Goal: Task Accomplishment & Management: Manage account settings

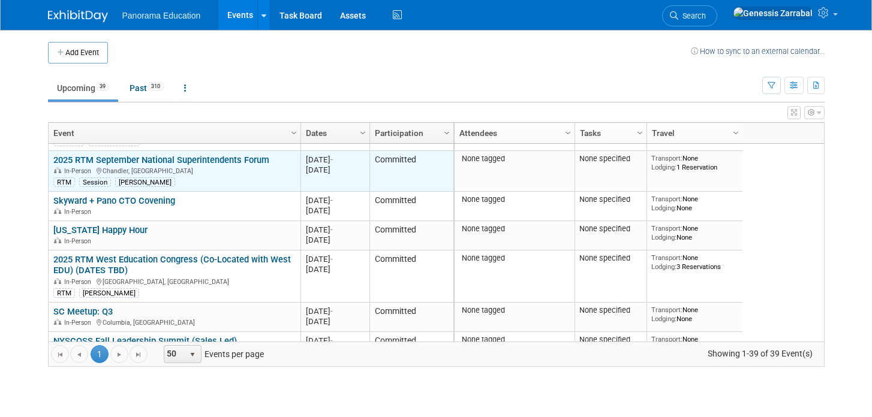
click at [157, 166] on div "In-Person Chandler, AZ" at bounding box center [174, 171] width 242 height 10
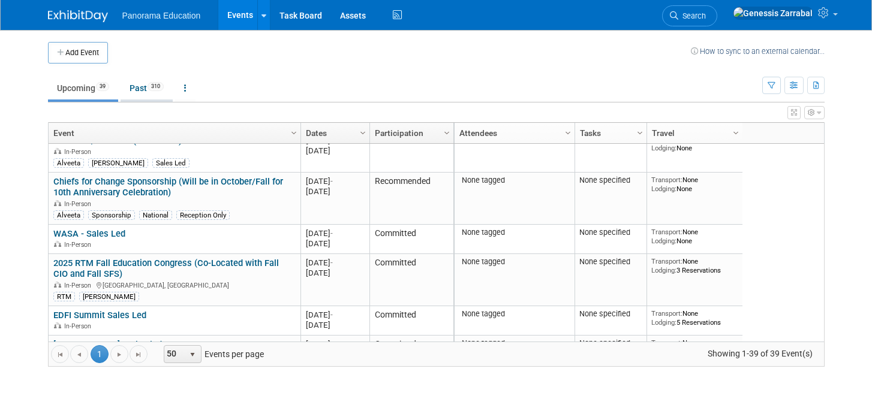
click at [140, 93] on link "Past 310" at bounding box center [147, 88] width 52 height 23
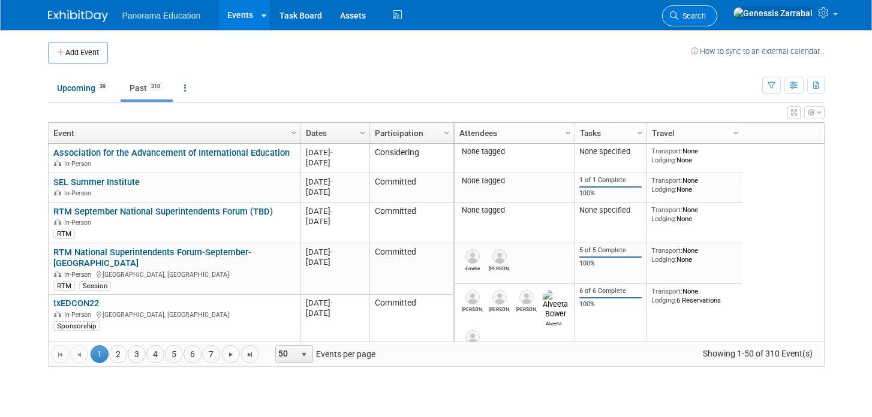
click at [706, 16] on span "Search" at bounding box center [692, 15] width 28 height 9
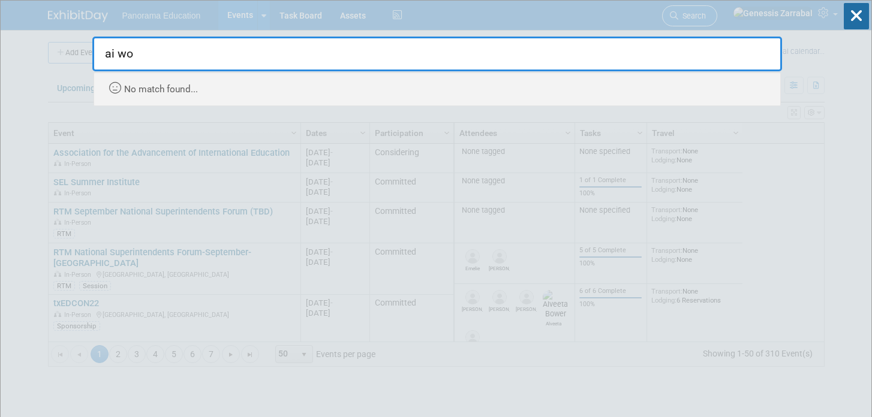
type input "ai wo"
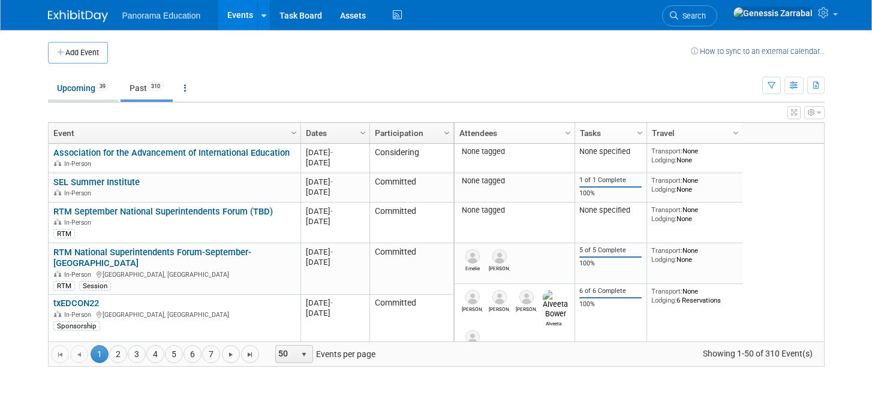
click at [81, 85] on link "Upcoming 39" at bounding box center [83, 88] width 70 height 23
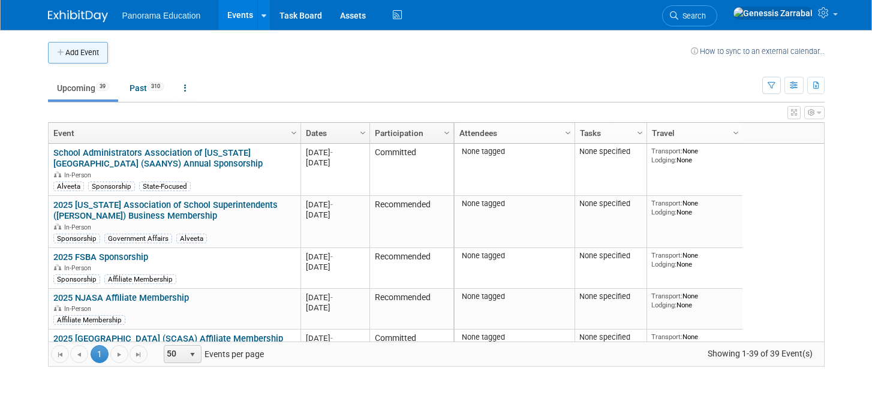
click at [67, 47] on button "Add Event" at bounding box center [78, 53] width 60 height 22
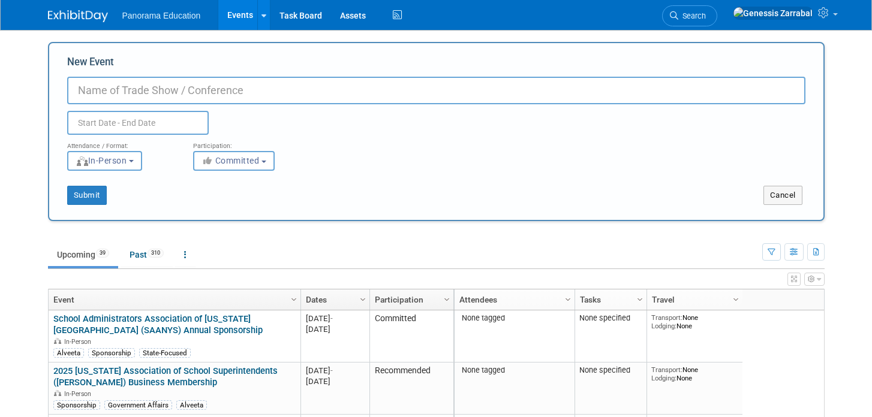
click at [135, 91] on input "New Event" at bounding box center [436, 91] width 738 height 28
type input "AI Workshop"
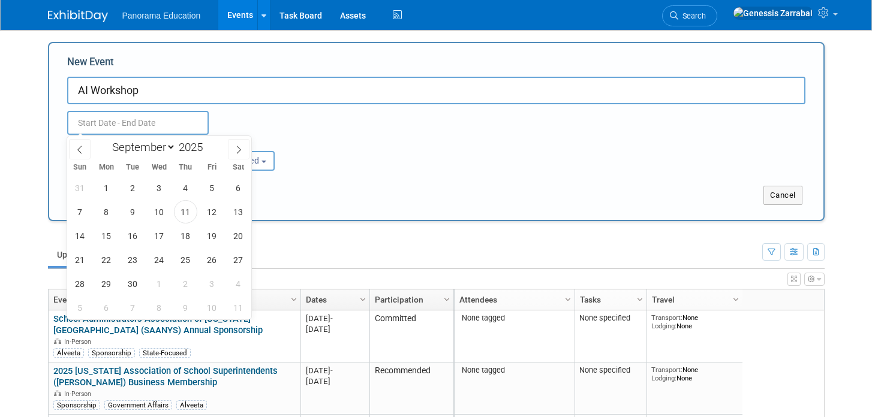
click at [126, 122] on input "text" at bounding box center [138, 123] width 142 height 24
click at [132, 303] on span "7" at bounding box center [132, 307] width 23 height 23
type input "Oct 7, 2025 to Oct 7, 2025"
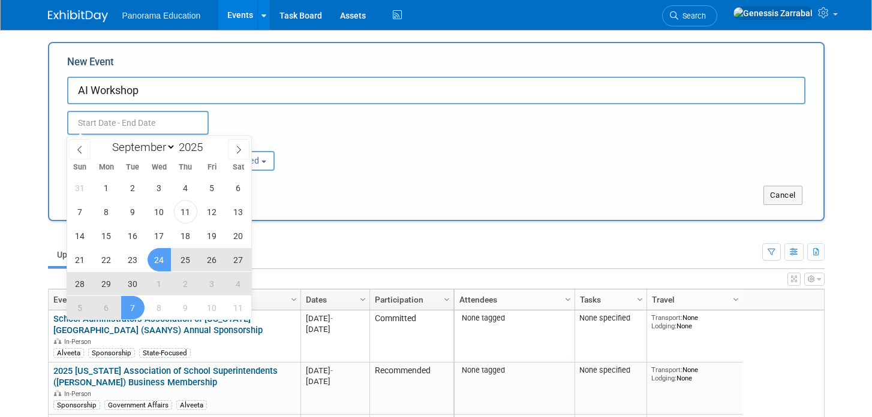
type input "Oct 7, 2025 to Oct 7, 2025"
click at [315, 142] on div "Attendance / Format: <img src="https://www.exhibitday.com/Images/Format-InPerso…" at bounding box center [436, 153] width 756 height 36
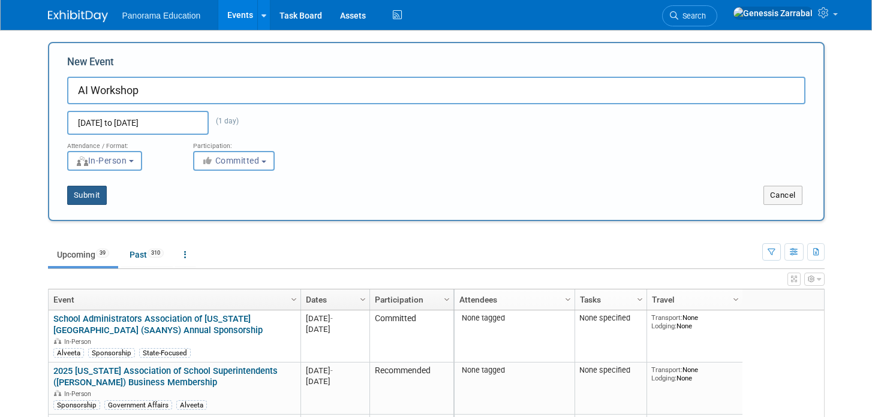
click at [92, 194] on button "Submit" at bounding box center [87, 195] width 40 height 19
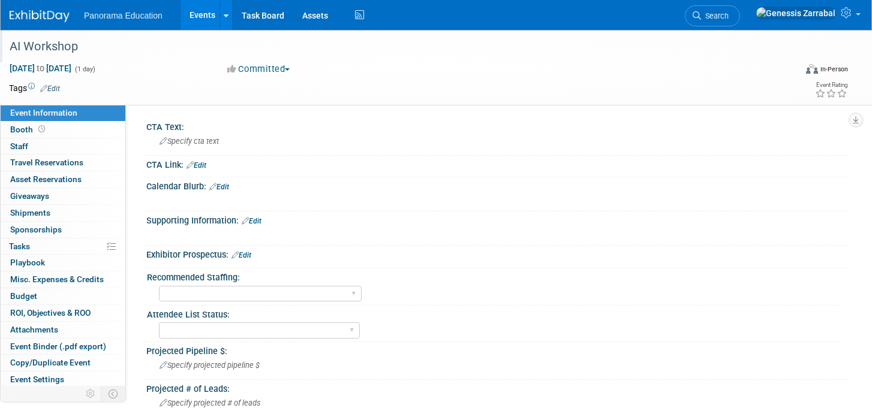
click at [86, 43] on div "AI Workshop" at bounding box center [390, 47] width 771 height 22
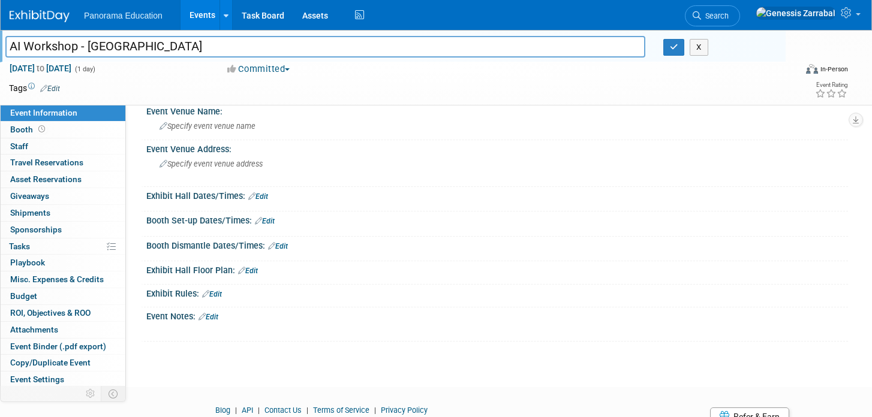
scroll to position [443, 0]
type input "AI Workshop - [GEOGRAPHIC_DATA]"
click at [76, 160] on span "Travel Reservations 0" at bounding box center [46, 163] width 73 height 10
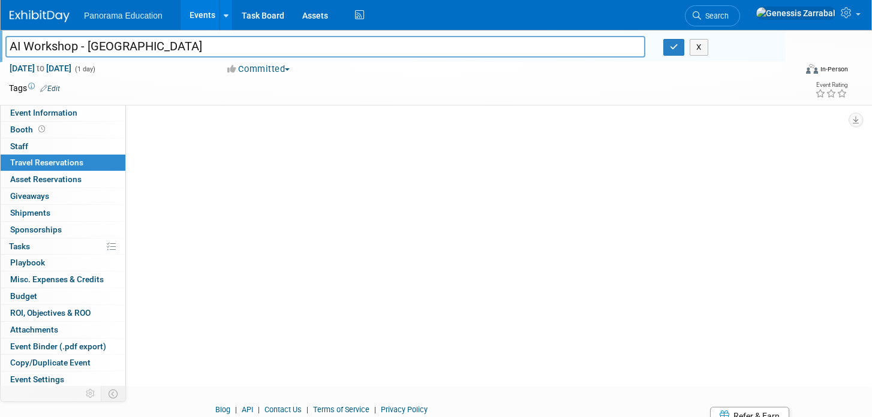
scroll to position [0, 0]
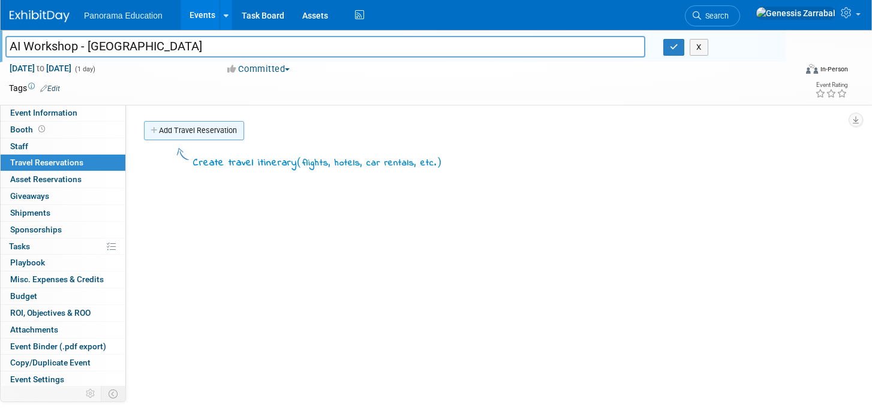
click at [197, 127] on link "Add Travel Reservation" at bounding box center [194, 130] width 100 height 19
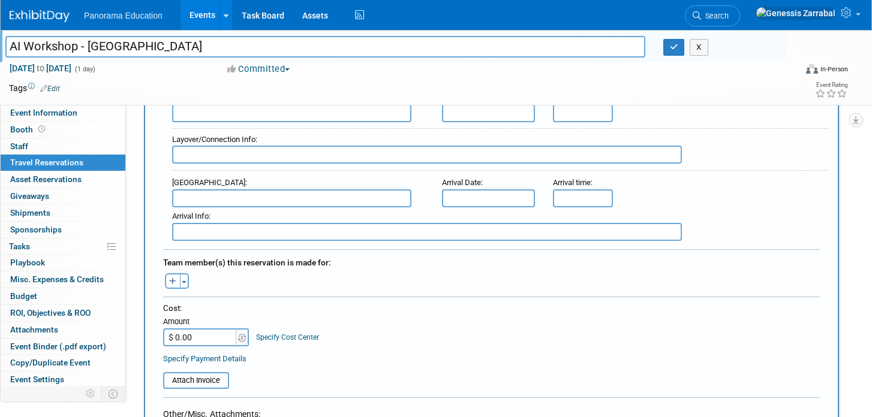
scroll to position [423, 0]
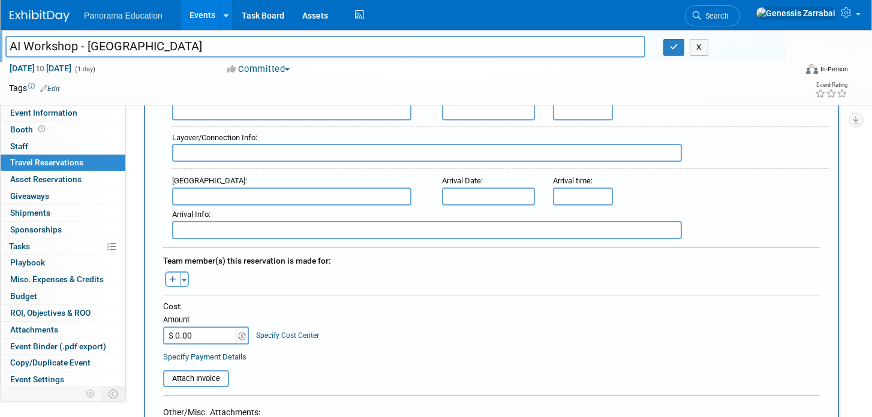
click at [171, 276] on icon "button" at bounding box center [172, 280] width 7 height 8
select select
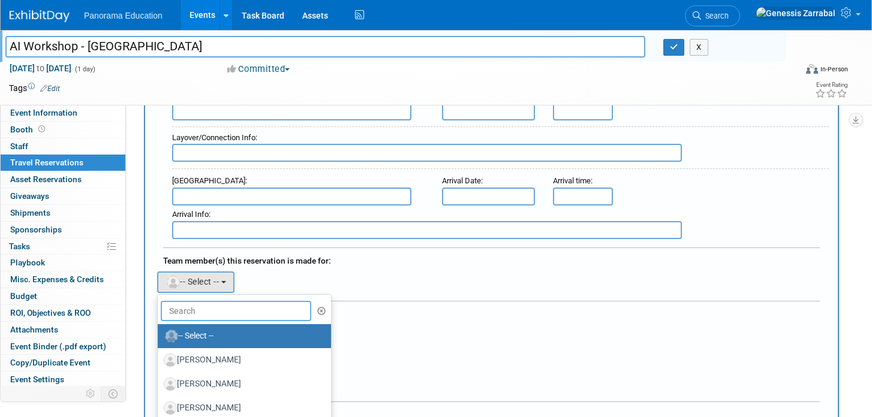
click at [194, 306] on input "text" at bounding box center [236, 311] width 151 height 20
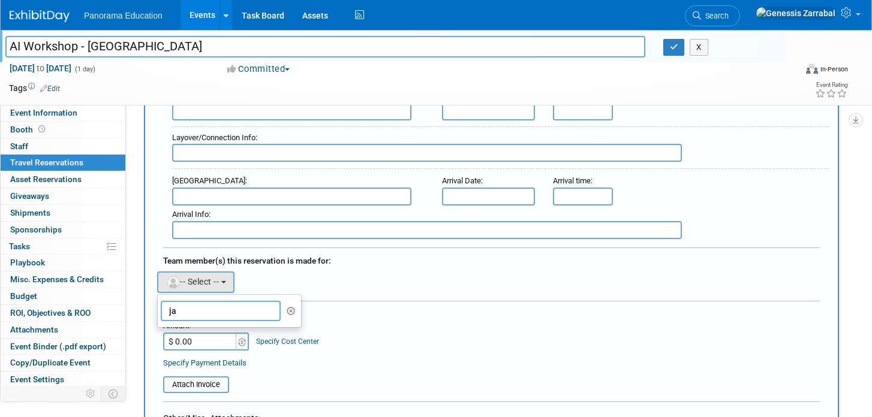
type input "j"
type input "Jay Muller"
click at [437, 282] on div "Aaron remove Aaron remove Abdullah remove" at bounding box center [491, 281] width 675 height 25
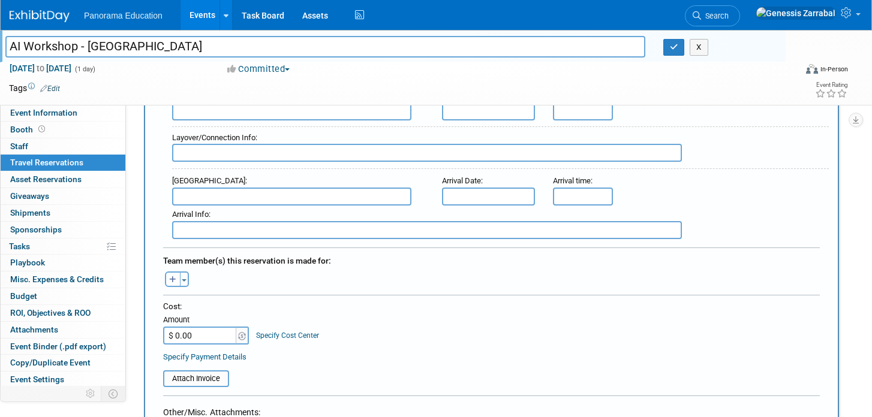
click at [170, 276] on icon "button" at bounding box center [172, 280] width 7 height 8
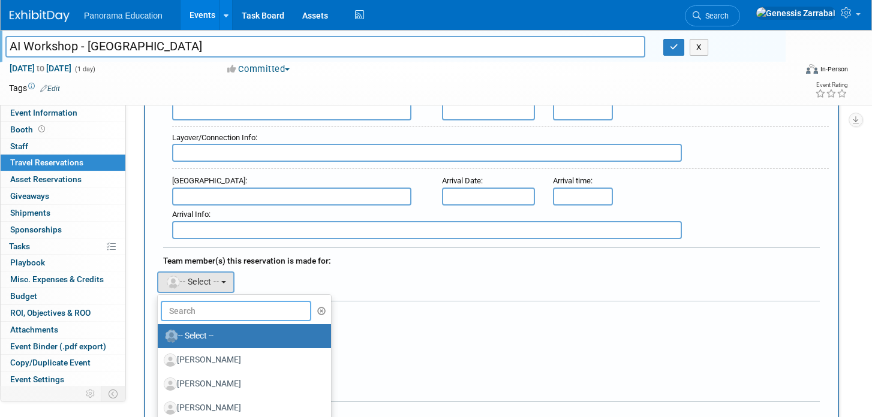
click at [195, 306] on input "text" at bounding box center [236, 311] width 151 height 20
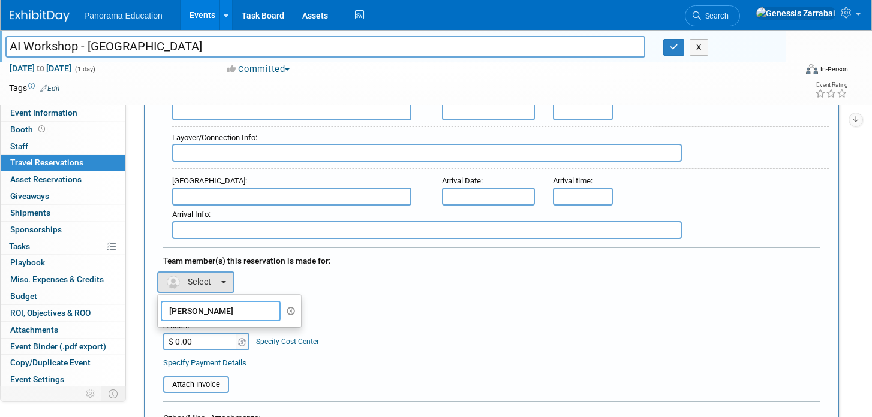
type input "Jay Muller"
click at [428, 334] on div "Cost: Amount $ 0.00 Specify Cost Center Cost Center -- Not Specified --" at bounding box center [491, 329] width 657 height 44
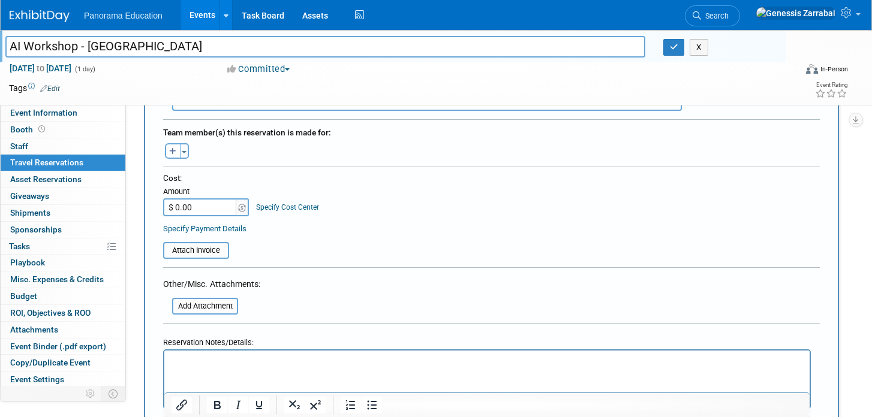
scroll to position [553, 0]
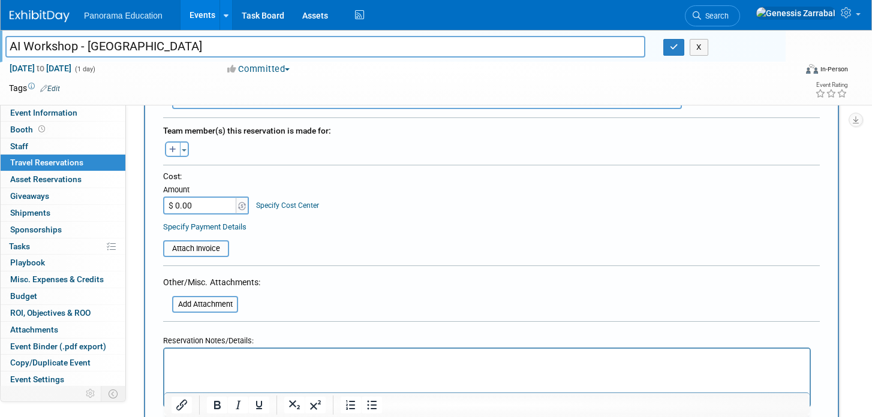
click at [266, 366] on html at bounding box center [486, 356] width 645 height 17
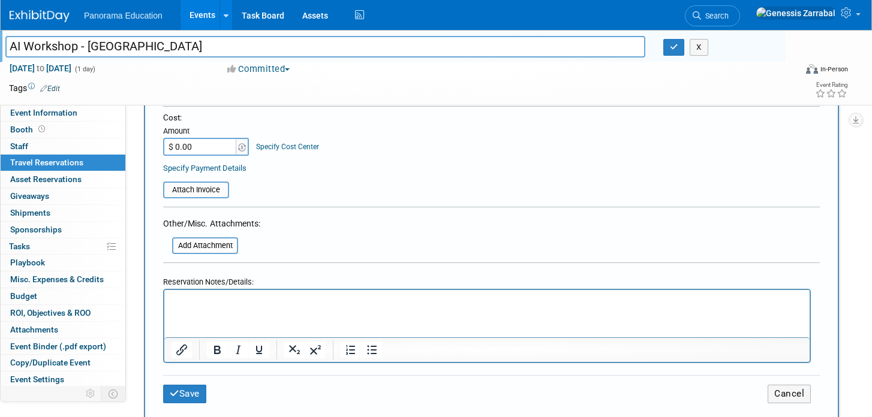
scroll to position [611, 0]
click at [418, 196] on table "Attach Invoice" at bounding box center [491, 186] width 657 height 28
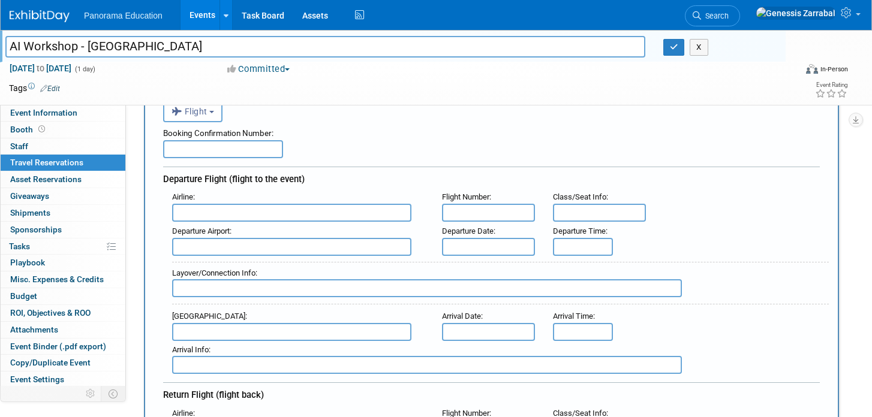
scroll to position [0, 0]
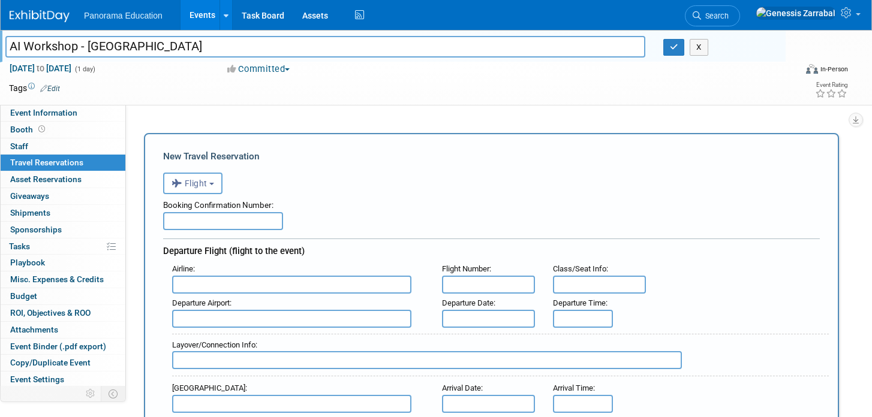
click at [225, 223] on input "text" at bounding box center [223, 221] width 120 height 18
paste input "33148SF243872"
type input "33148SF243872"
click at [209, 183] on button "Flight" at bounding box center [192, 184] width 59 height 22
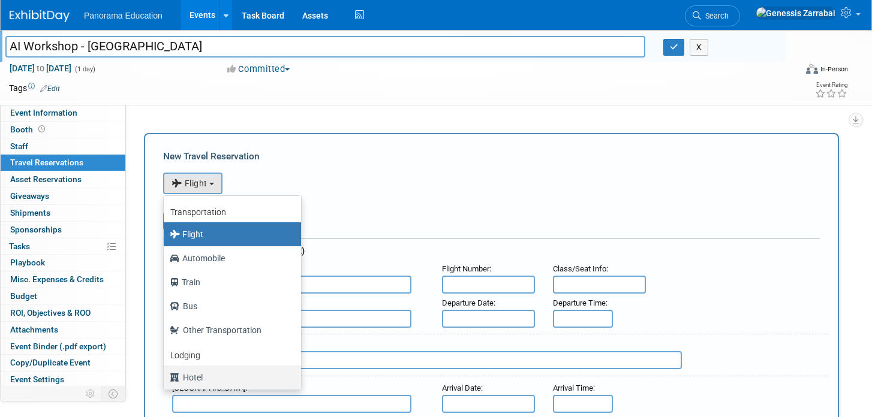
click at [224, 372] on label "Hotel" at bounding box center [229, 377] width 119 height 19
click at [166, 372] on input "Hotel" at bounding box center [162, 376] width 8 height 8
select select "6"
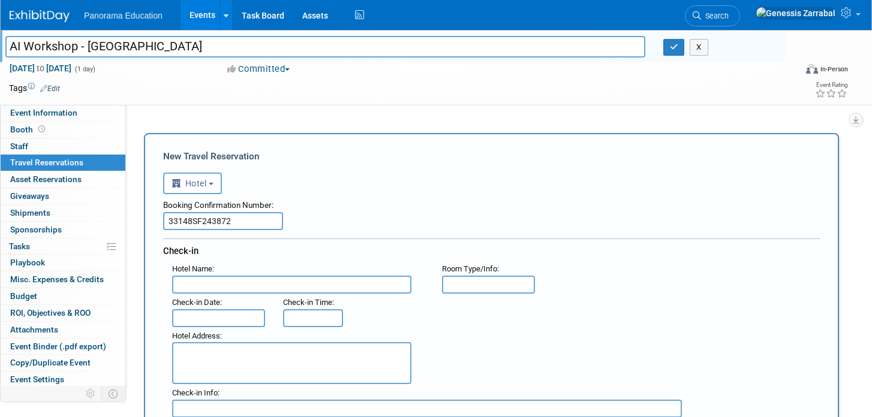
click at [317, 243] on div "Check-in" at bounding box center [491, 250] width 657 height 22
click at [249, 274] on div "Hotel Name :" at bounding box center [298, 269] width 252 height 13
click at [244, 287] on input "text" at bounding box center [291, 285] width 239 height 18
type input "The Rally Hotel"
click at [244, 359] on textarea at bounding box center [291, 363] width 239 height 42
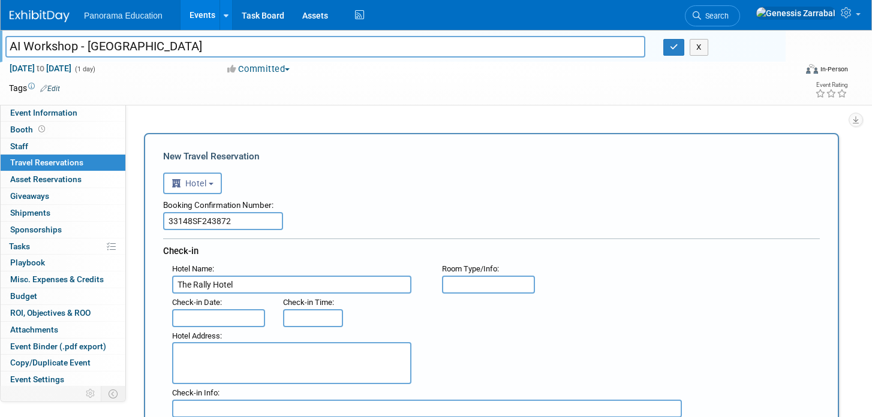
paste textarea "1600 20th Street Denver, CO 80202"
type textarea "1600 20th Street Denver, CO 80202"
click at [220, 323] on input "text" at bounding box center [218, 318] width 93 height 18
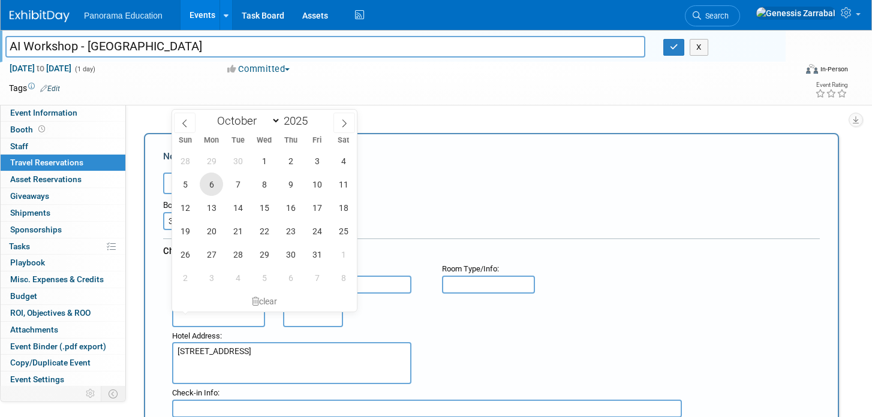
click at [214, 182] on span "6" at bounding box center [211, 184] width 23 height 23
type input "Oct 6, 2025"
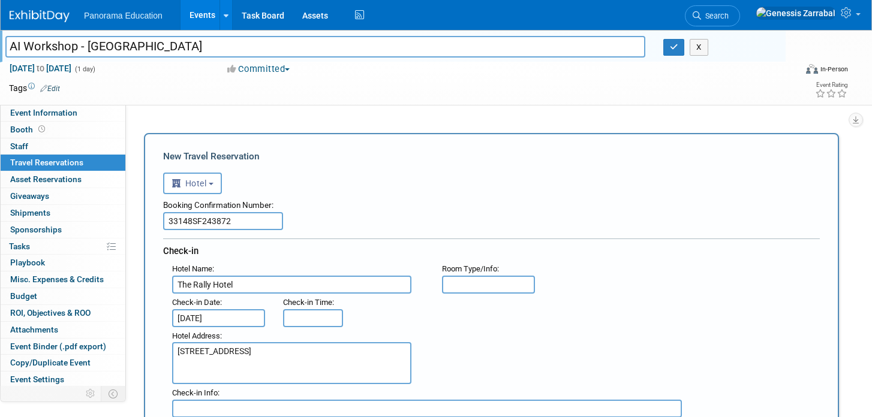
click at [450, 196] on div "Booking Confirmation Number:" at bounding box center [491, 203] width 657 height 18
click at [314, 318] on input "3:00 PM" at bounding box center [313, 318] width 60 height 18
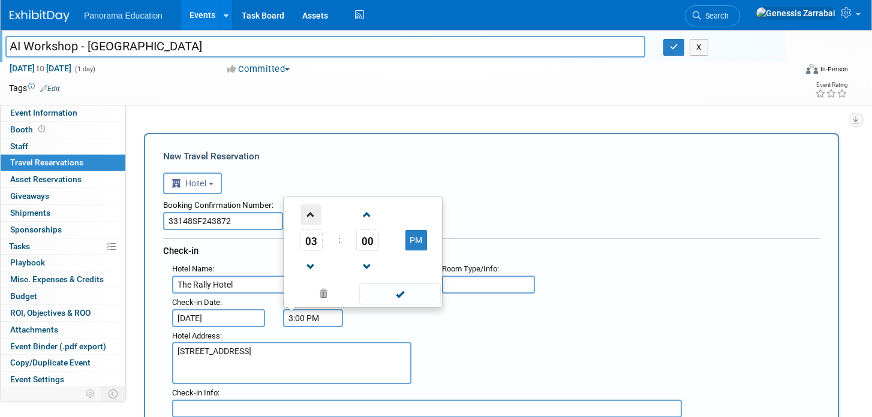
click at [312, 210] on span at bounding box center [310, 215] width 21 height 21
type input "4:00 PM"
click at [369, 301] on span at bounding box center [399, 294] width 81 height 21
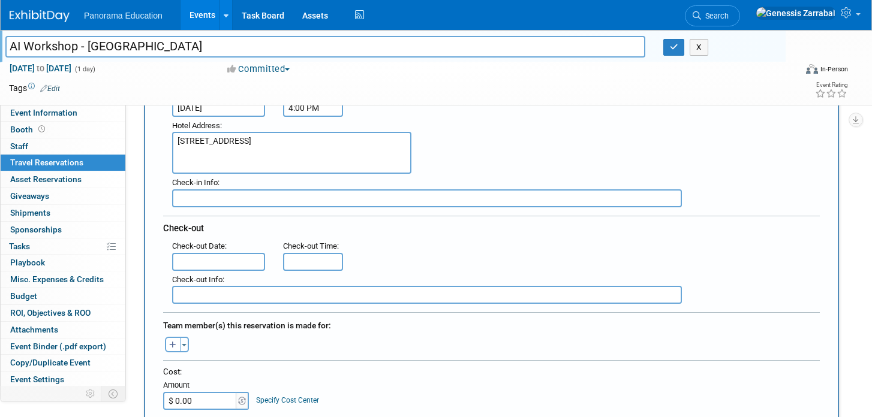
scroll to position [212, 0]
click at [211, 257] on input "text" at bounding box center [218, 261] width 93 height 18
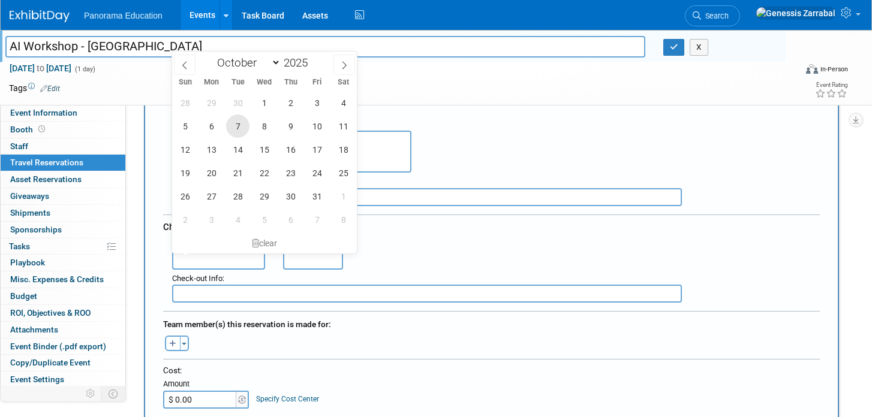
click at [241, 130] on span "7" at bounding box center [237, 126] width 23 height 23
type input "Oct 7, 2025"
type input "11:00 AM"
click at [297, 265] on input "11:00 AM" at bounding box center [313, 261] width 60 height 18
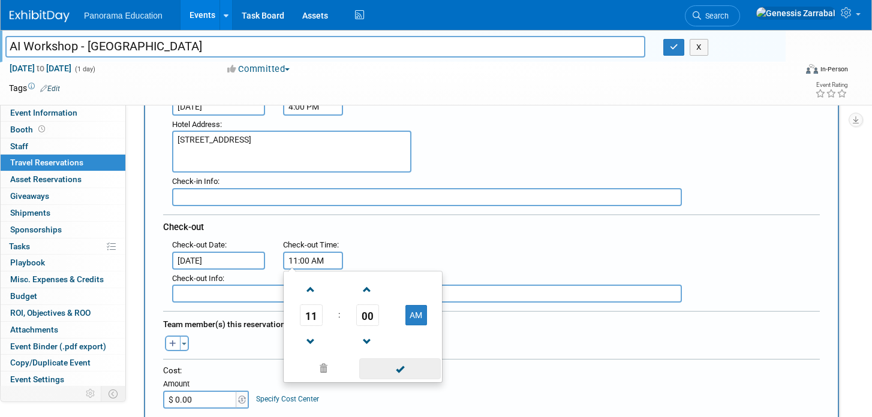
click at [386, 368] on span at bounding box center [399, 369] width 81 height 21
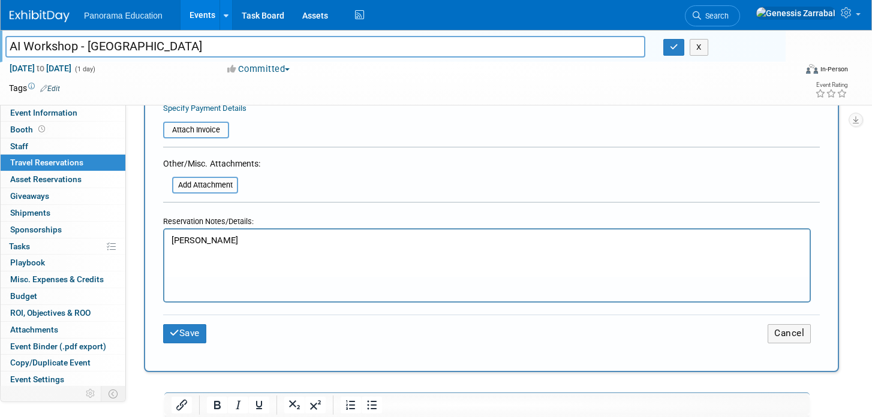
scroll to position [524, 0]
click at [194, 336] on button "Save" at bounding box center [184, 334] width 43 height 19
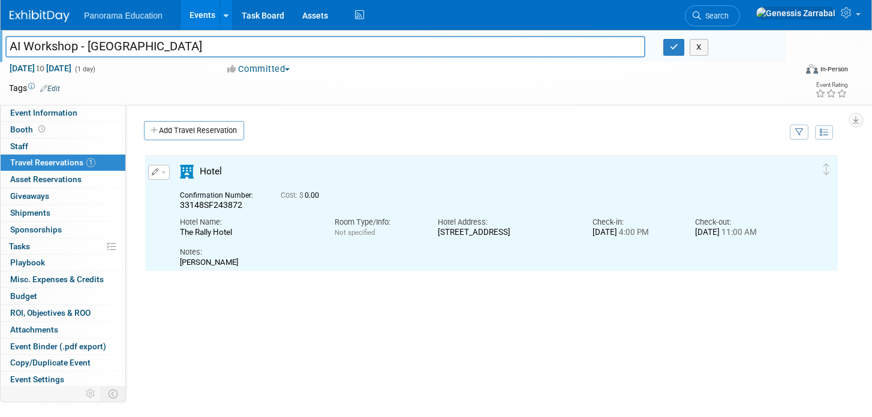
scroll to position [0, 0]
click at [162, 172] on button "button" at bounding box center [159, 172] width 22 height 15
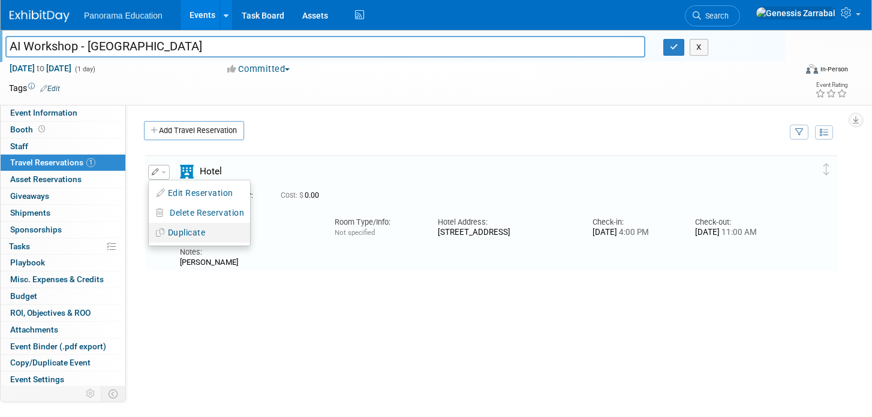
click at [182, 236] on button "Duplicate" at bounding box center [199, 232] width 101 height 17
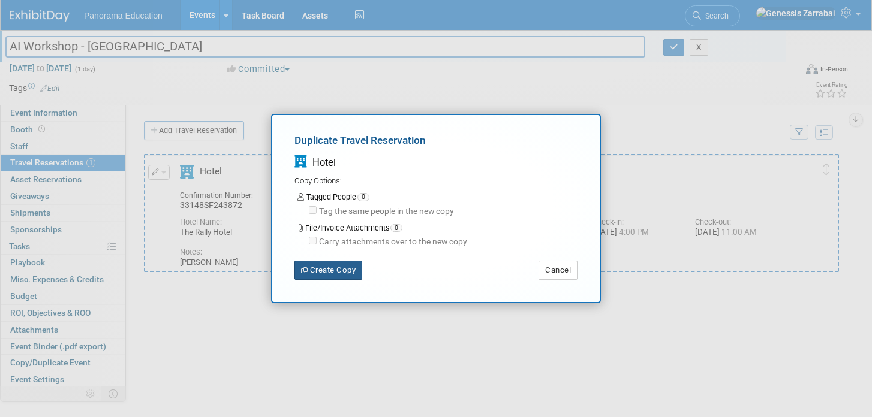
click at [359, 264] on button "Create Copy" at bounding box center [328, 270] width 68 height 19
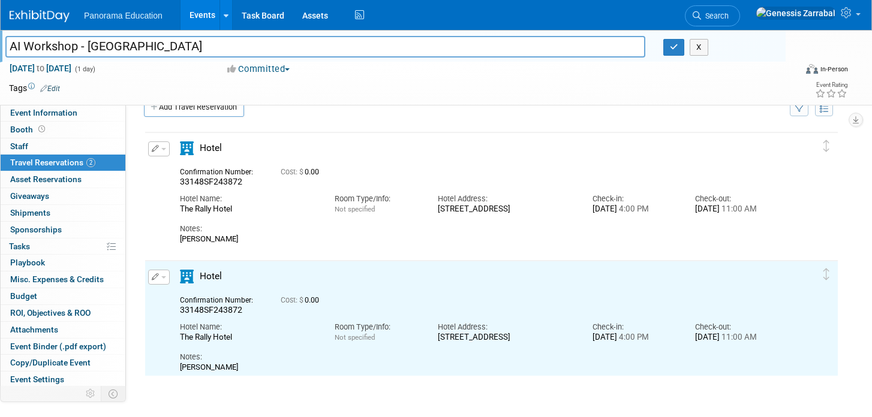
click at [163, 155] on button "button" at bounding box center [159, 149] width 22 height 15
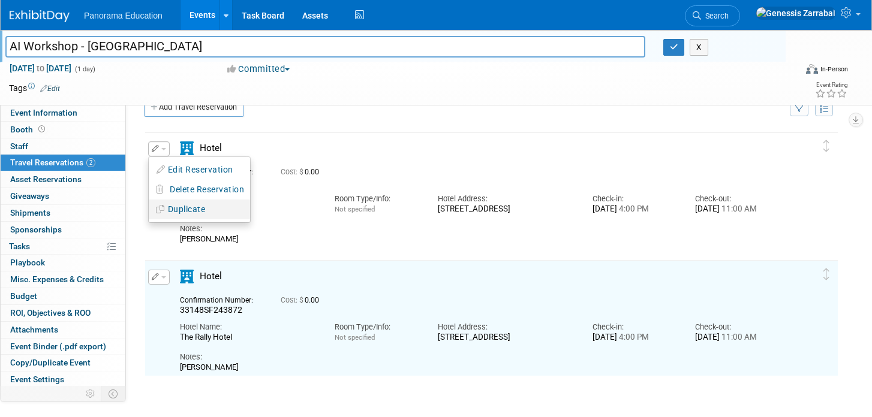
click at [184, 206] on button "Duplicate" at bounding box center [199, 209] width 101 height 17
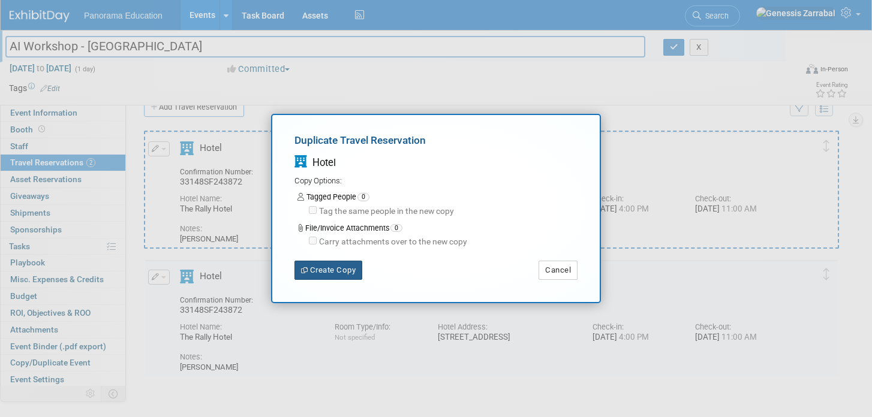
click at [318, 264] on button "Create Copy" at bounding box center [328, 270] width 68 height 19
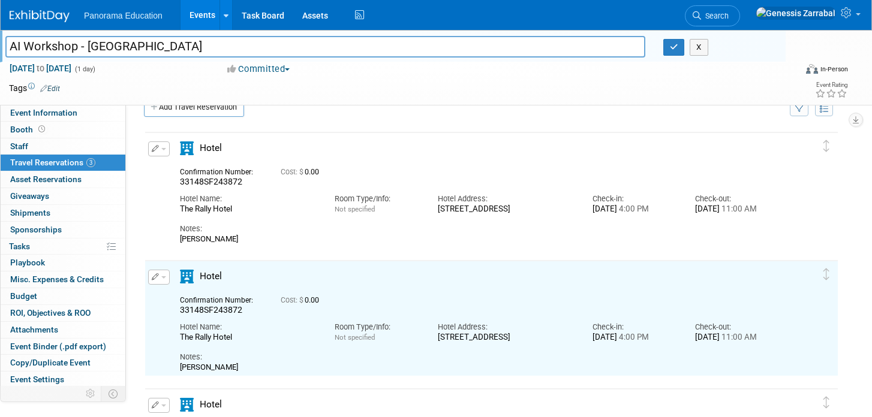
click at [163, 149] on span "button" at bounding box center [163, 149] width 5 height 2
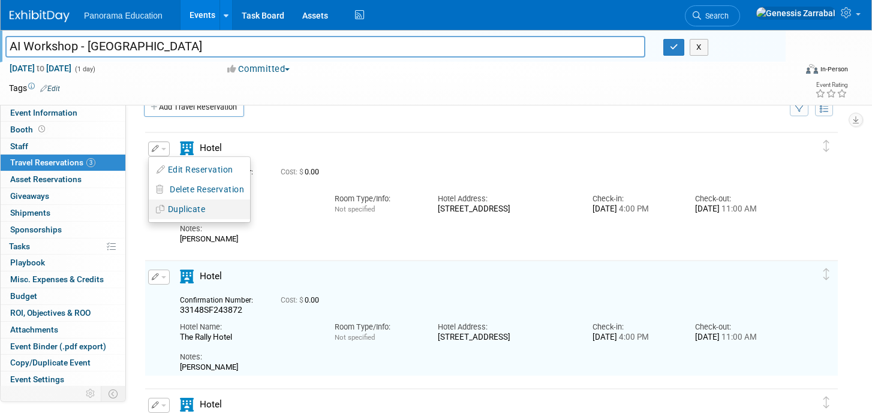
click at [199, 208] on button "Duplicate" at bounding box center [199, 209] width 101 height 17
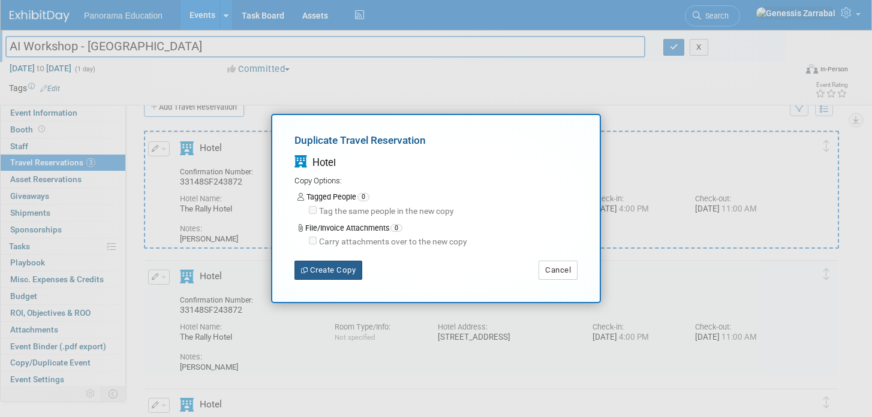
click at [321, 266] on button "Create Copy" at bounding box center [328, 270] width 68 height 19
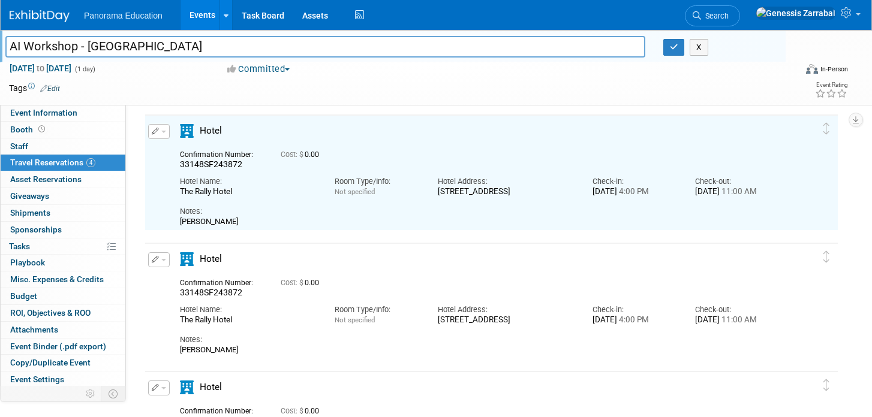
scroll to position [127, 0]
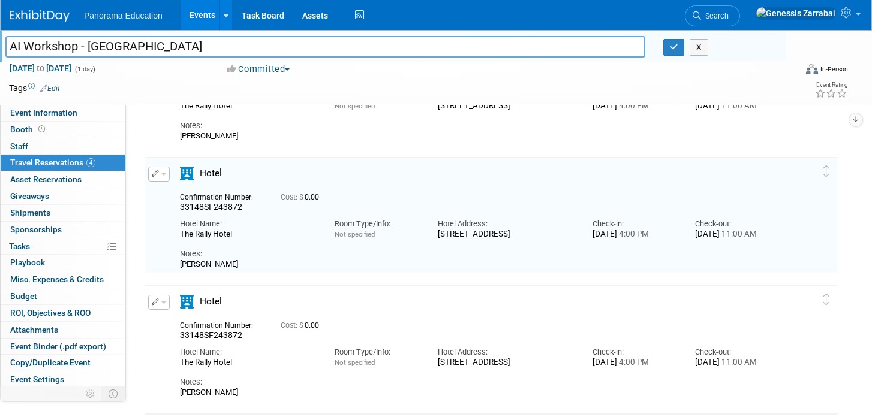
click at [162, 176] on button "button" at bounding box center [159, 174] width 22 height 15
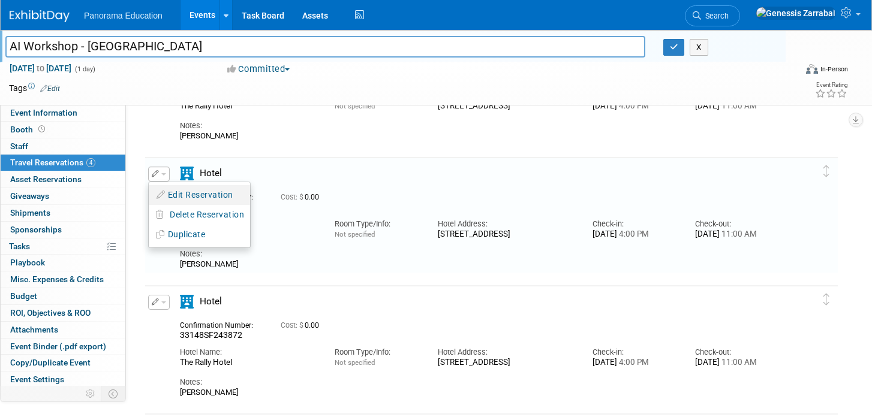
click at [172, 191] on button "Edit Reservation" at bounding box center [199, 195] width 101 height 17
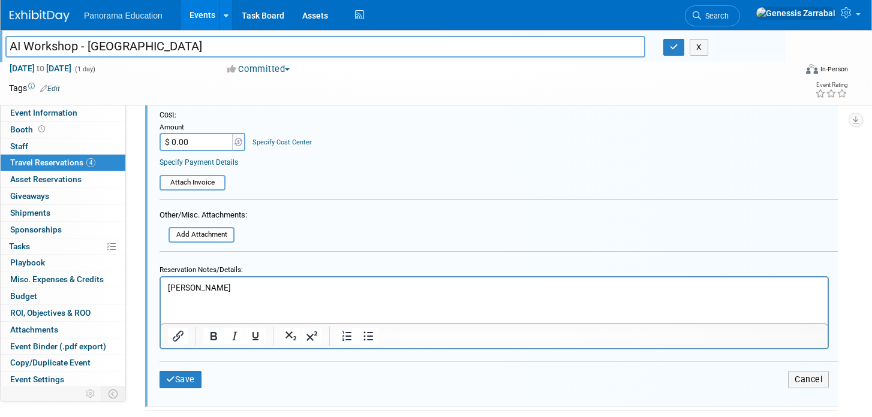
scroll to position [578, 0]
click at [197, 292] on html "Jay Muller" at bounding box center [494, 284] width 667 height 16
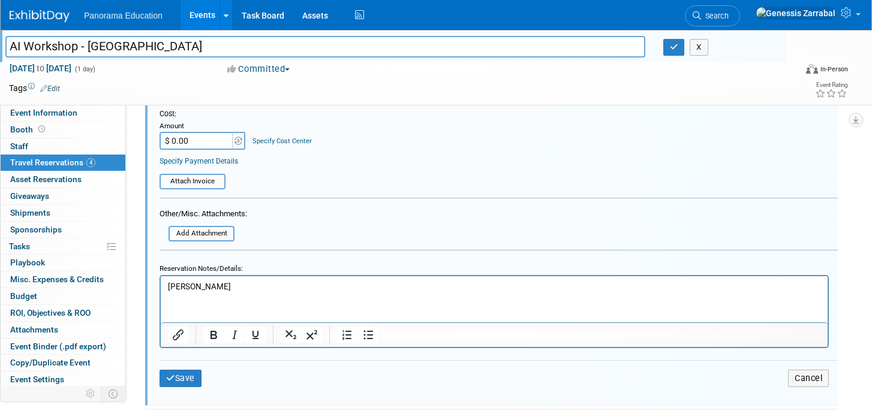
click at [197, 292] on html "Jay Muller" at bounding box center [494, 284] width 667 height 16
click at [191, 286] on p "Jay Muller" at bounding box center [494, 286] width 653 height 11
click at [191, 287] on p "Jay Muller" at bounding box center [494, 286] width 653 height 11
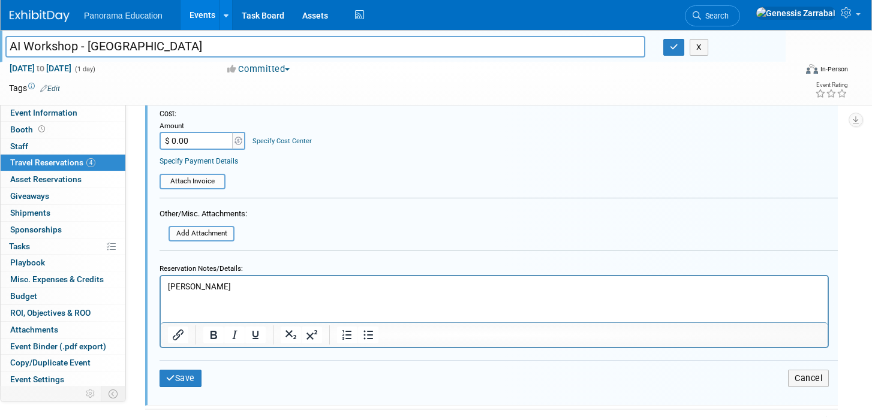
paste body "Rich Text Area. Press ALT-0 for help."
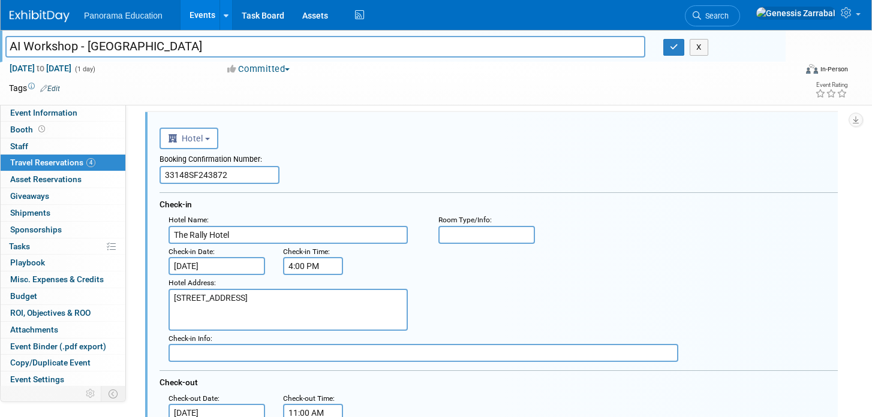
scroll to position [170, 0]
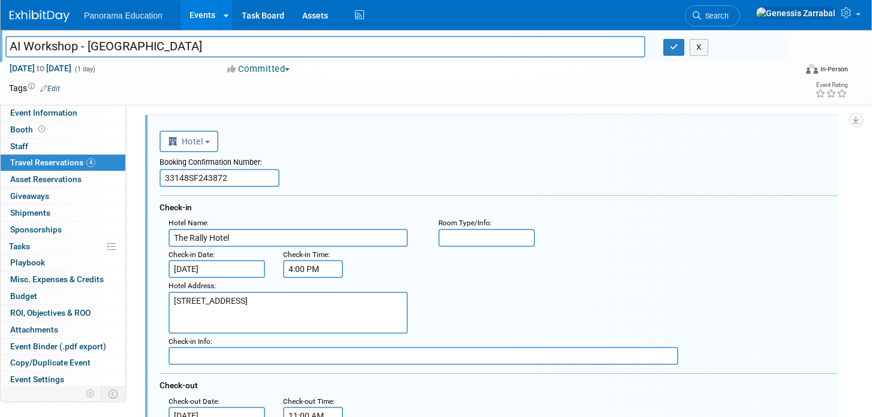
click at [208, 173] on input "33148SF243872" at bounding box center [220, 178] width 120 height 18
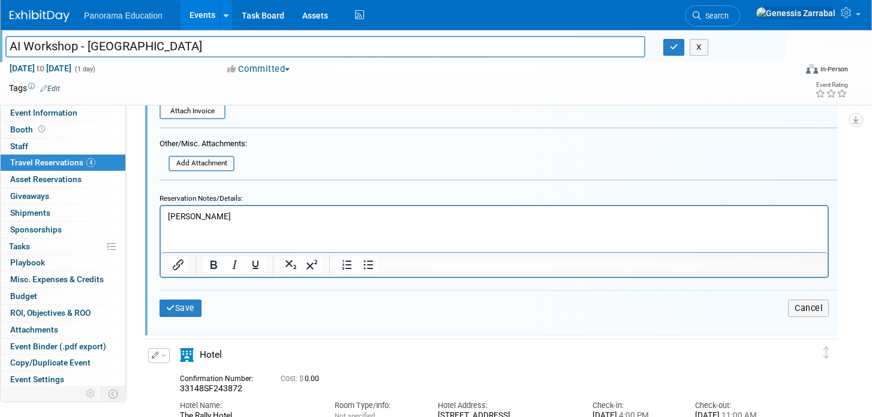
scroll to position [651, 0]
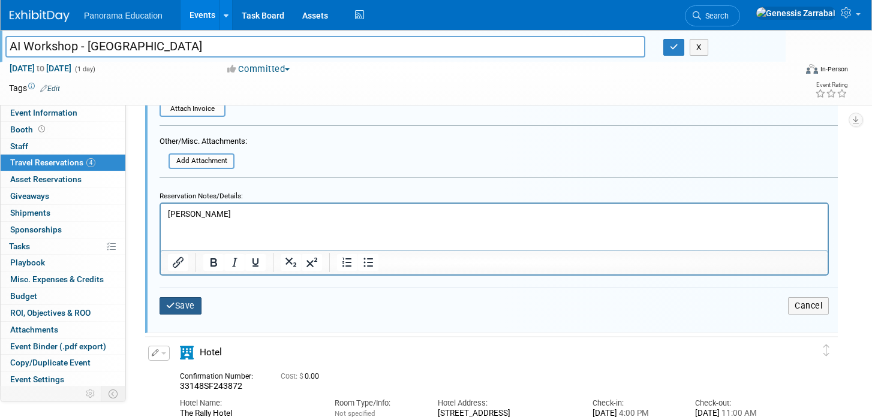
type input "33148SF243874"
click at [179, 308] on button "Save" at bounding box center [181, 305] width 42 height 17
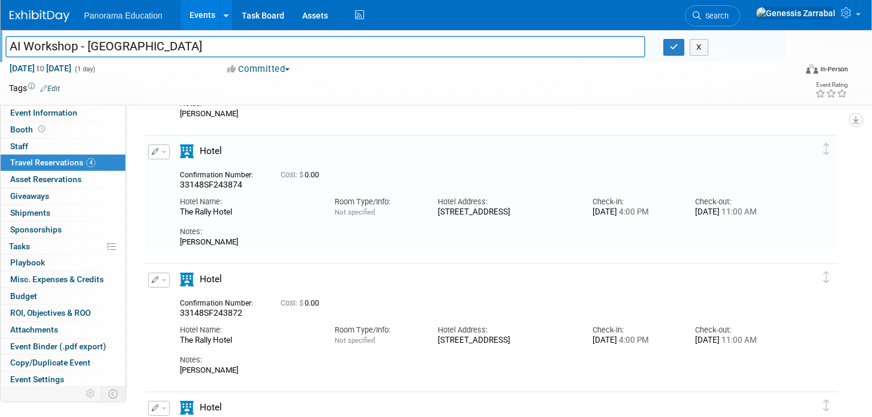
scroll to position [0, 0]
click at [166, 155] on button "button" at bounding box center [159, 152] width 22 height 15
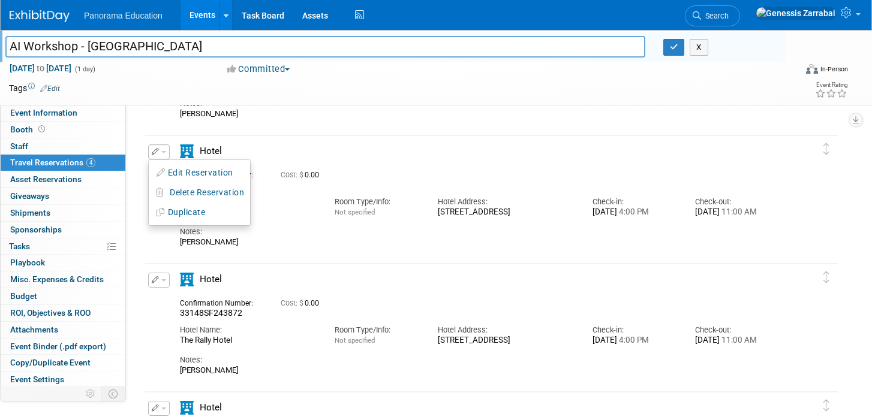
click at [162, 282] on button "button" at bounding box center [159, 280] width 22 height 15
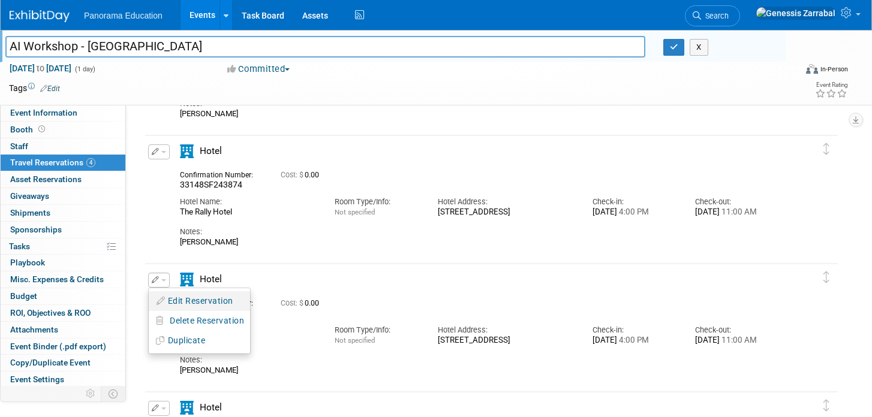
click at [173, 298] on button "Edit Reservation" at bounding box center [199, 301] width 101 height 17
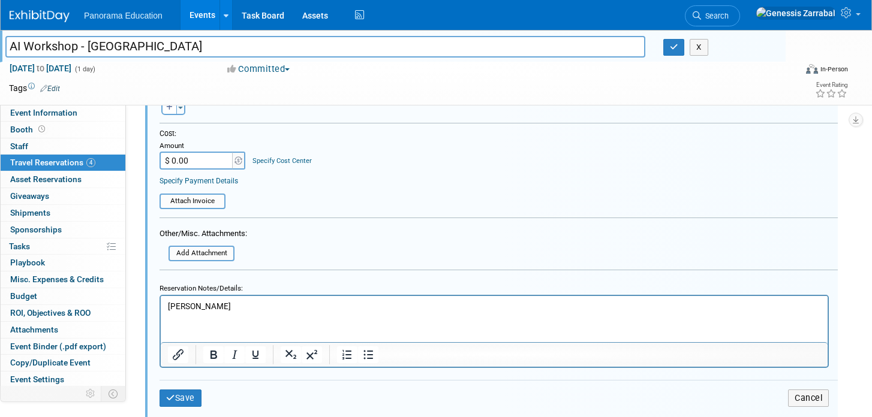
scroll to position [688, 0]
click at [208, 296] on html "Jay Muller" at bounding box center [494, 302] width 667 height 16
drag, startPoint x: 209, startPoint y: 300, endPoint x: 314, endPoint y: 598, distance: 315.2
click at [161, 303] on html "Jay Muller" at bounding box center [494, 302] width 667 height 16
paste body "Rich Text Area. Press ALT-0 for help."
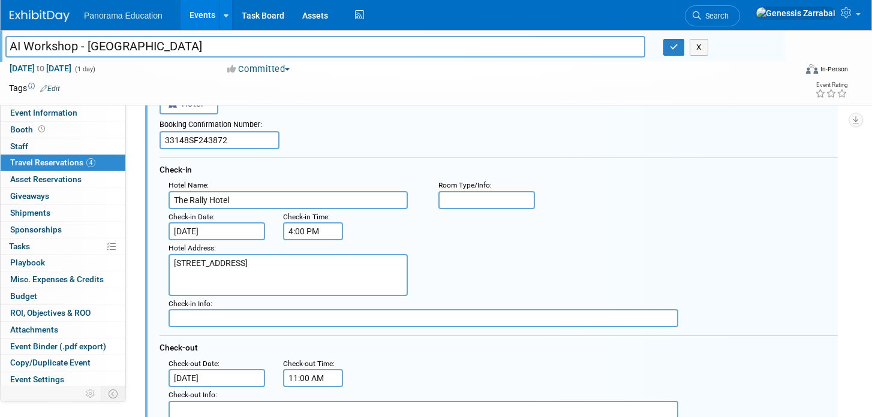
scroll to position [326, 0]
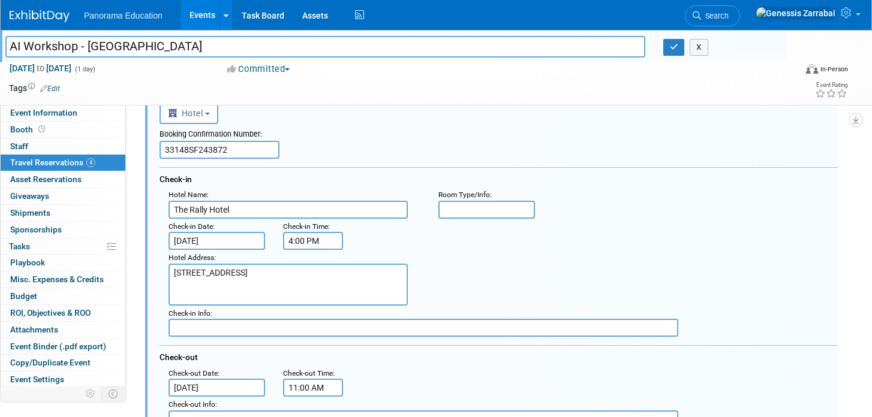
click at [207, 149] on input "33148SF243872" at bounding box center [220, 150] width 120 height 18
paste input "3"
type input "33148SF243873"
click at [324, 169] on div "Check-in" at bounding box center [499, 177] width 678 height 20
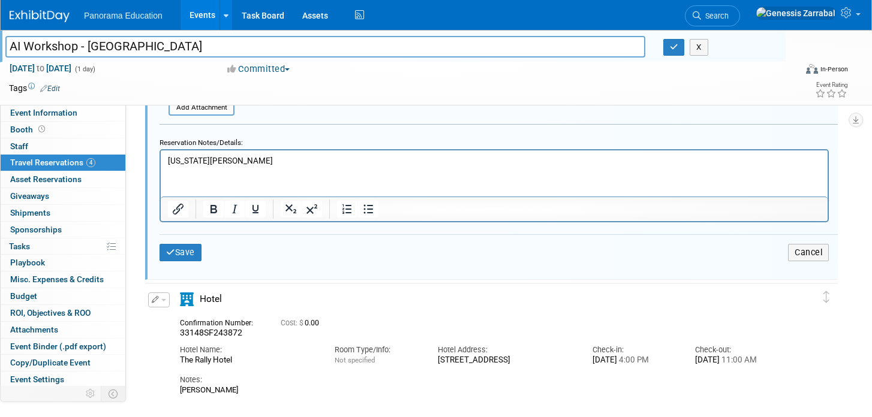
scroll to position [865, 0]
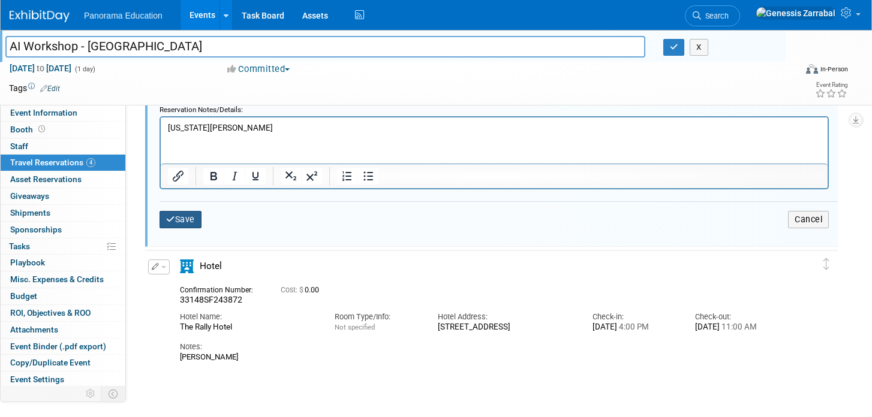
click at [182, 220] on button "Save" at bounding box center [181, 219] width 42 height 17
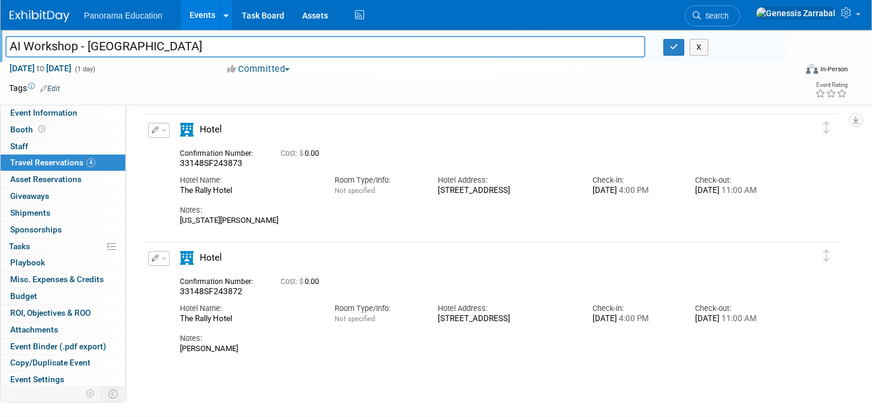
scroll to position [299, 0]
click at [164, 263] on button "button" at bounding box center [159, 258] width 22 height 15
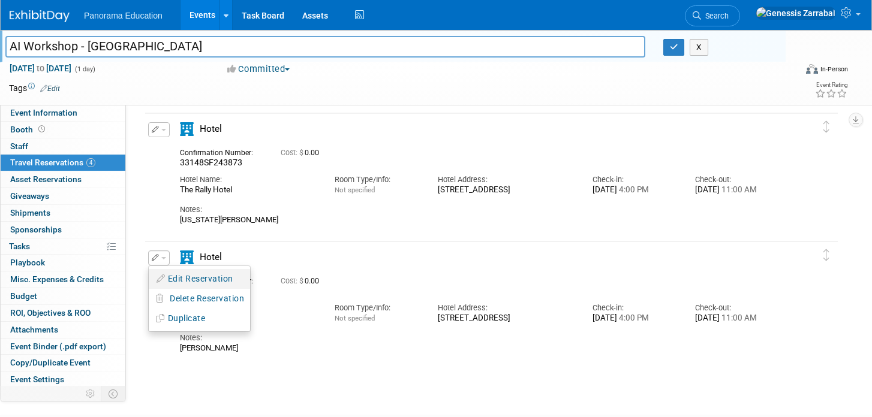
click at [196, 278] on button "Edit Reservation" at bounding box center [199, 278] width 101 height 17
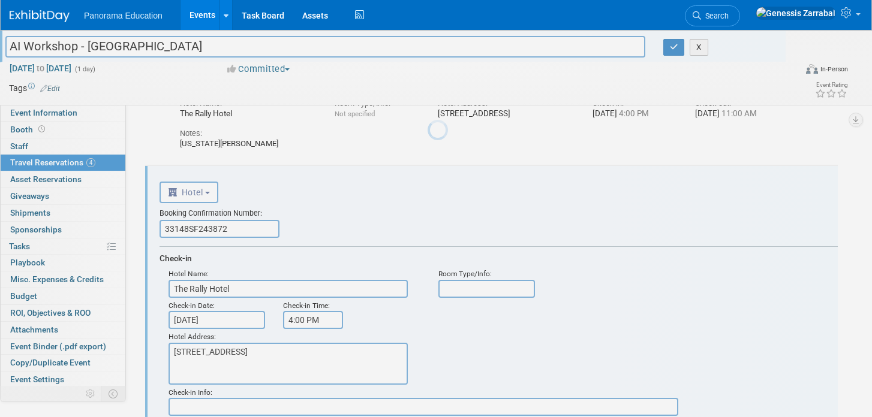
scroll to position [405, 0]
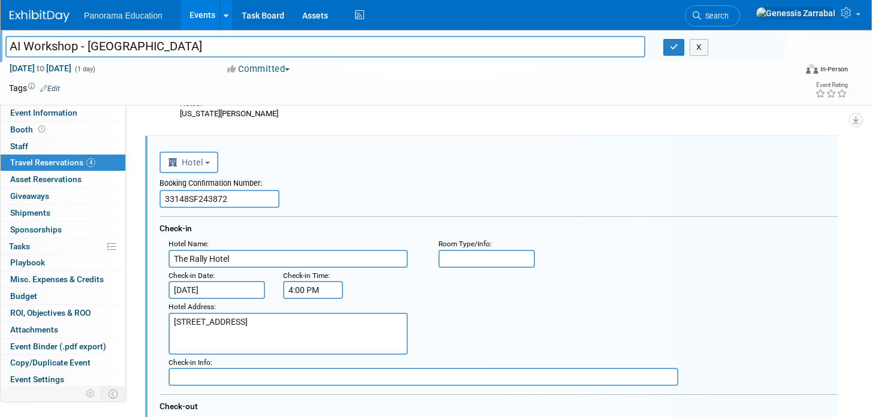
click at [235, 204] on input "33148SF243872" at bounding box center [220, 199] width 120 height 18
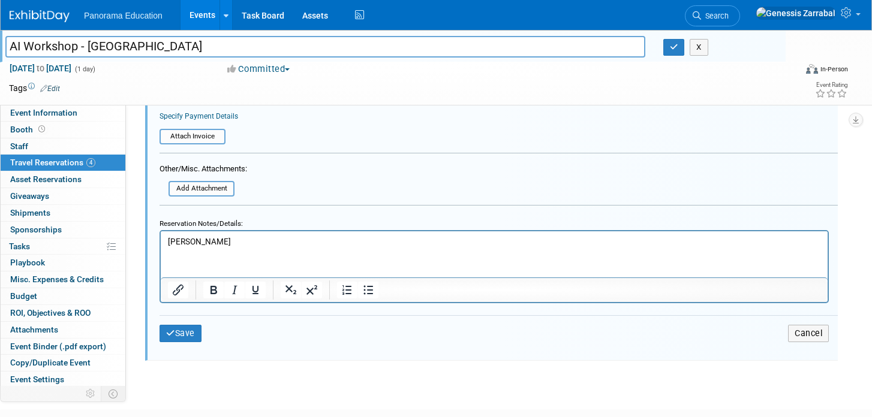
scroll to position [879, 0]
type input "33148SF243871"
click at [207, 248] on html "Jay Muller" at bounding box center [494, 239] width 667 height 16
drag, startPoint x: 208, startPoint y: 246, endPoint x: 154, endPoint y: 239, distance: 55.0
click at [161, 239] on html "Jay Muller" at bounding box center [494, 239] width 667 height 16
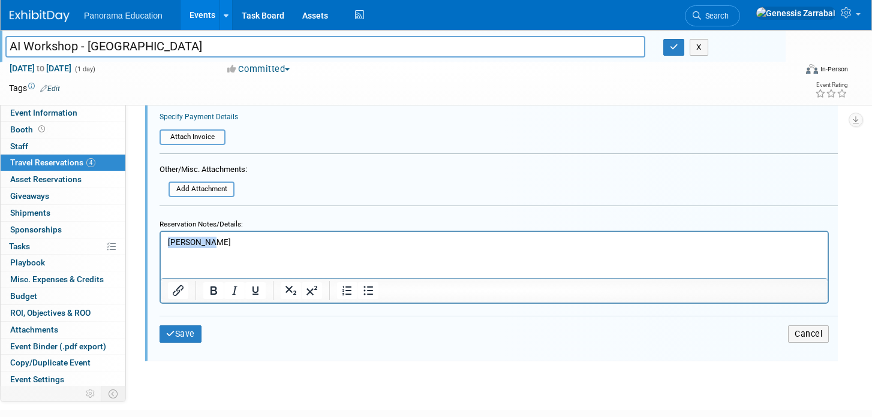
paste body "Rich Text Area. Press ALT-0 for help."
click at [174, 331] on icon "submit" at bounding box center [170, 334] width 9 height 8
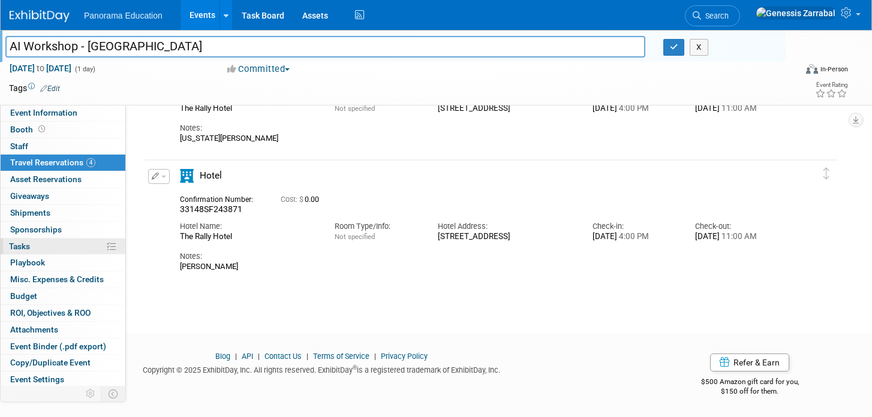
scroll to position [0, 0]
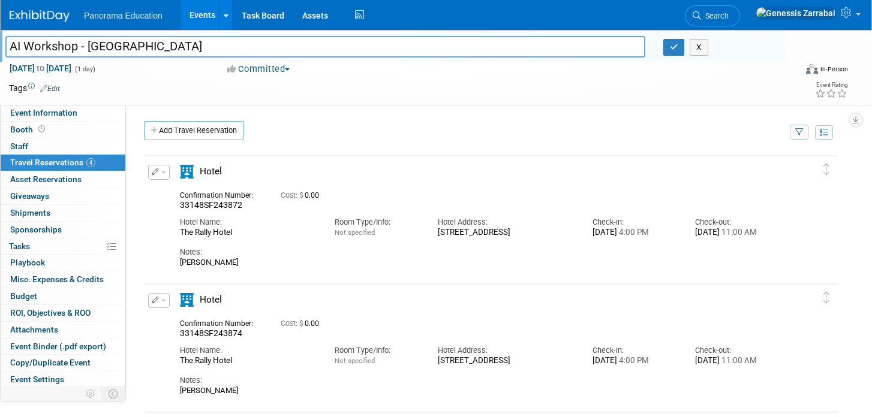
click at [195, 11] on link "Events" at bounding box center [203, 15] width 44 height 30
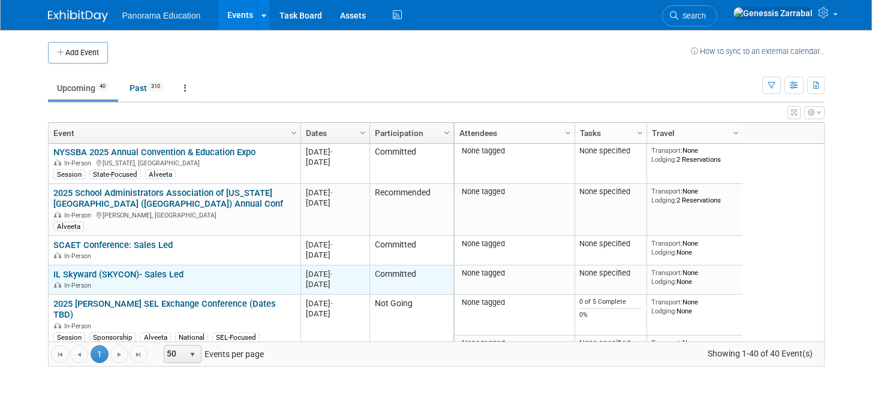
click at [157, 274] on link "IL Skyward (SKYCON)- Sales Led" at bounding box center [118, 274] width 130 height 11
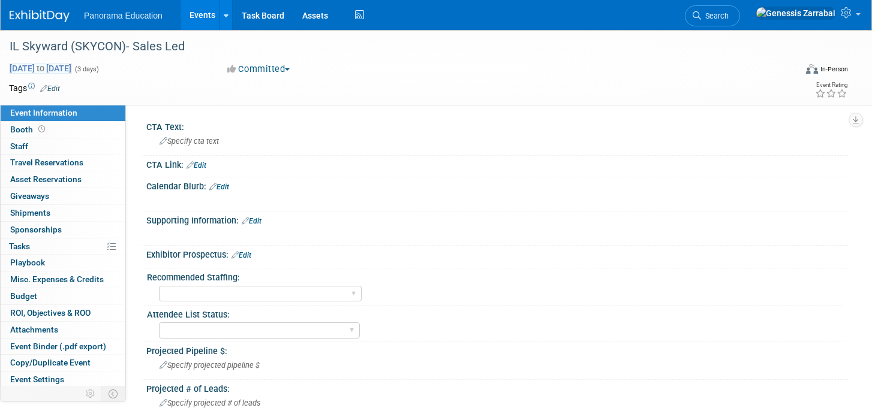
click at [72, 71] on span "[DATE] to [DATE]" at bounding box center [40, 68] width 63 height 11
select select "9"
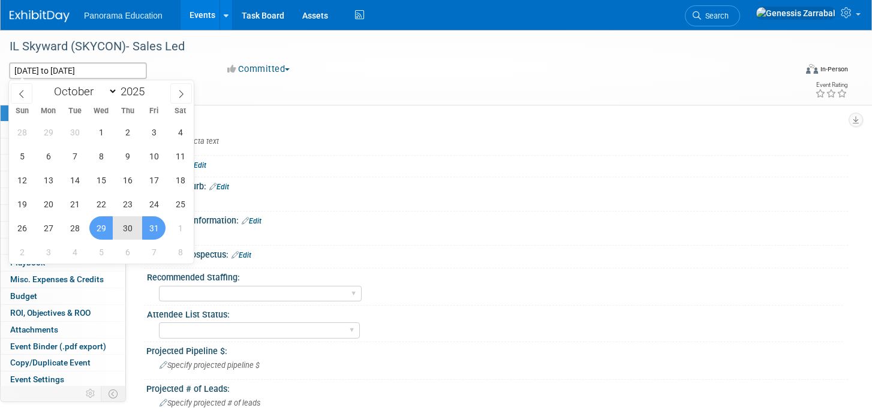
click at [125, 228] on span "30" at bounding box center [127, 228] width 23 height 23
type input "[DATE]"
click at [98, 227] on span "29" at bounding box center [100, 228] width 23 height 23
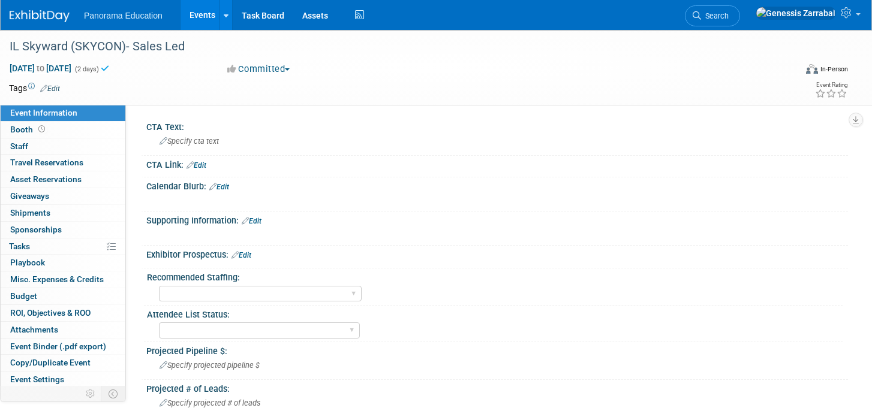
click at [184, 86] on td at bounding box center [382, 88] width 645 height 12
click at [63, 164] on span "Travel Reservations 0" at bounding box center [46, 163] width 73 height 10
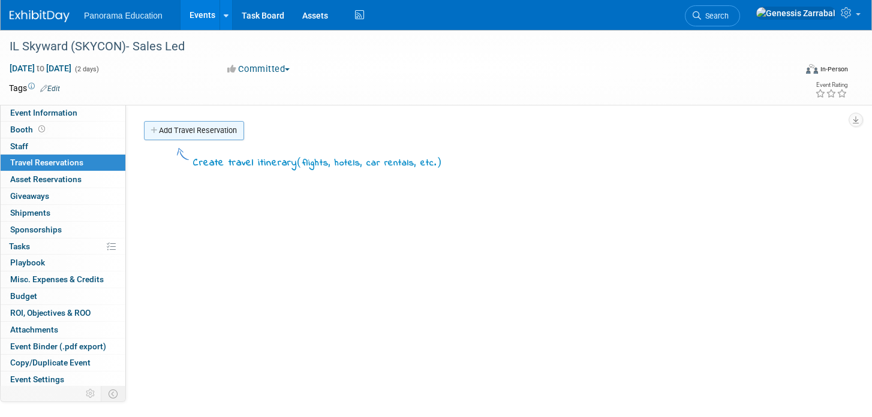
click at [180, 133] on link "Add Travel Reservation" at bounding box center [194, 130] width 100 height 19
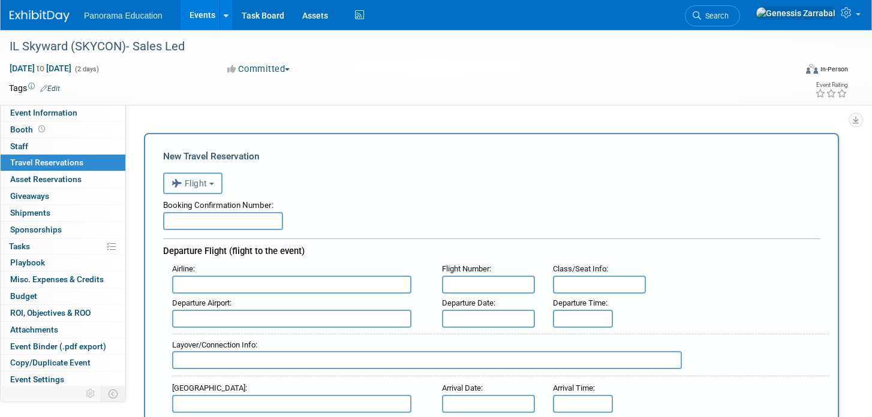
click at [197, 183] on span "Flight" at bounding box center [190, 184] width 36 height 10
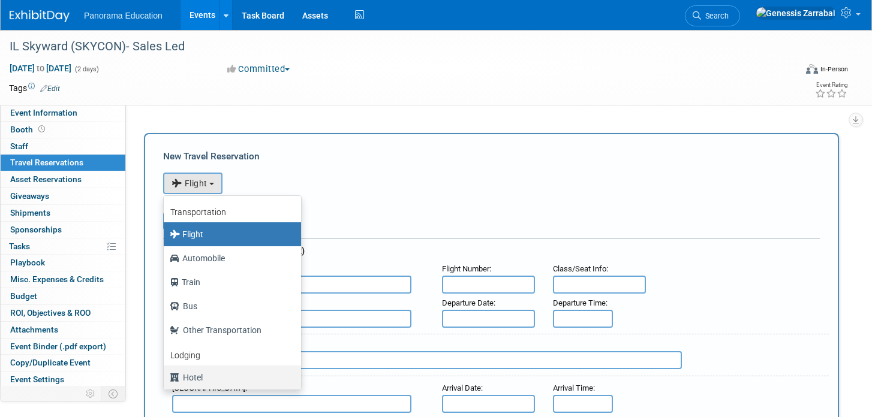
click at [211, 371] on label "Hotel" at bounding box center [229, 377] width 119 height 19
click at [166, 372] on input "Hotel" at bounding box center [162, 376] width 8 height 8
select select "6"
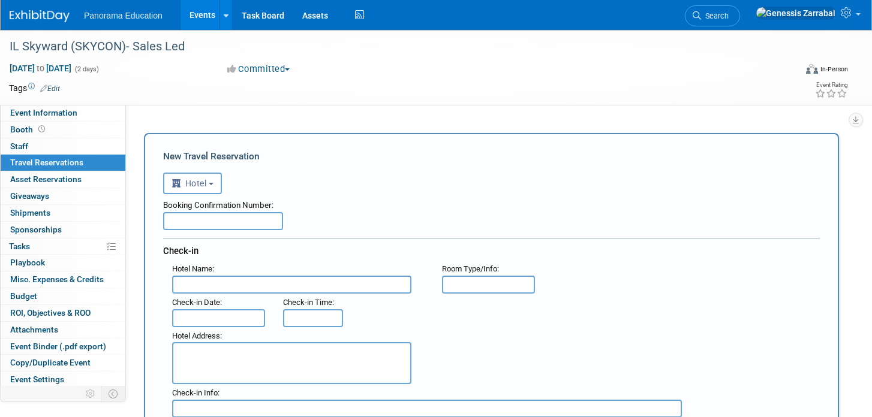
click at [209, 218] on input "text" at bounding box center [223, 221] width 120 height 18
paste input "67292342"
click at [181, 220] on input "67292342" at bounding box center [223, 221] width 120 height 18
paste input "24941987"
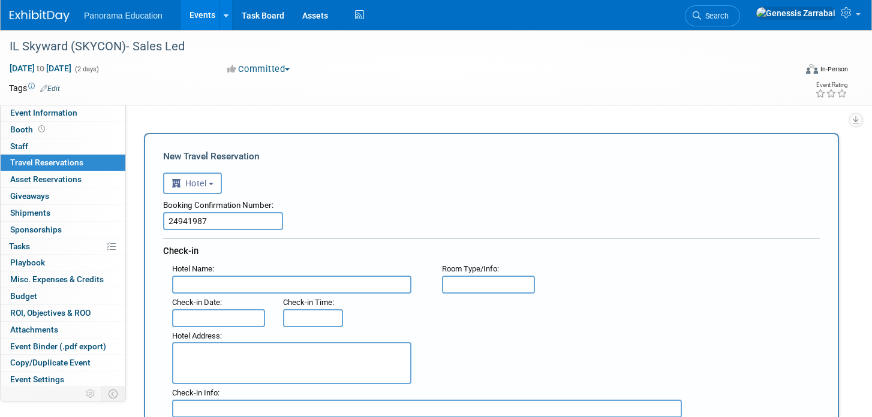
type input "24941987"
click at [215, 287] on input "text" at bounding box center [291, 285] width 239 height 18
paste input "Web Version Holiday Inn IHG One Rewards Join IHG One Rewards for free [DATE]. S…"
type input "Web Version Holiday Inn IHG One Rewards Join IHG One Rewards for free [DATE]. S…"
click at [209, 351] on textarea at bounding box center [291, 363] width 239 height 42
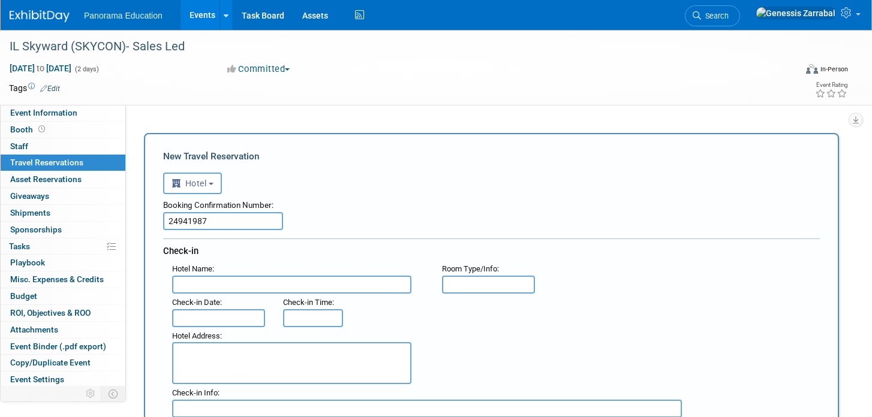
paste textarea "[STREET_ADDRESS]"
type textarea "[STREET_ADDRESS]"
click at [212, 276] on input "text" at bounding box center [291, 285] width 239 height 18
type input "Holiday Inn - [GEOGRAPHIC_DATA]"
click at [495, 308] on div ": Check-in Date : Check-in Time :" at bounding box center [496, 311] width 666 height 34
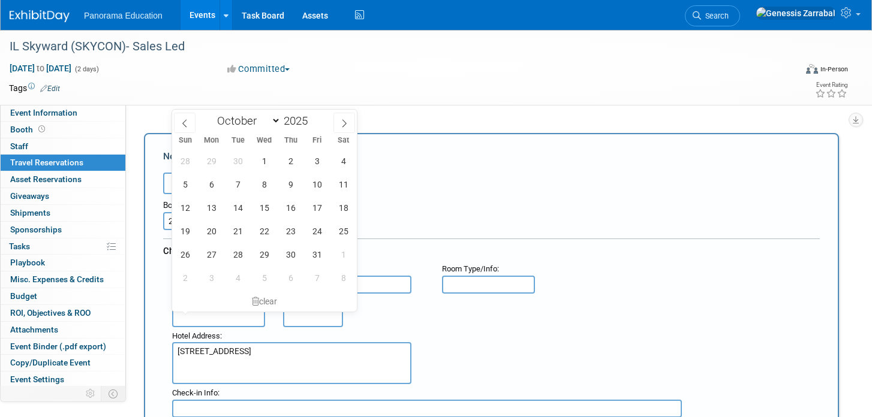
click at [200, 319] on input "text" at bounding box center [218, 318] width 93 height 18
click at [236, 246] on span "28" at bounding box center [237, 254] width 23 height 23
type input "[DATE]"
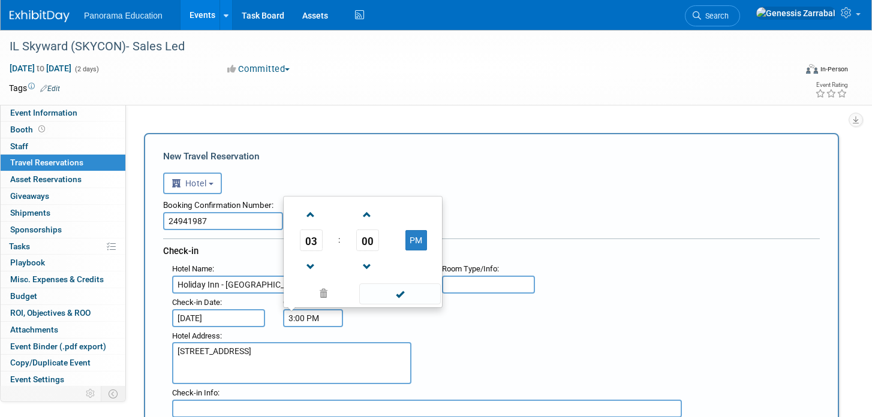
click at [322, 315] on input "3:00 PM" at bounding box center [313, 318] width 60 height 18
click at [311, 219] on span at bounding box center [310, 215] width 21 height 21
click at [376, 299] on span at bounding box center [399, 294] width 81 height 21
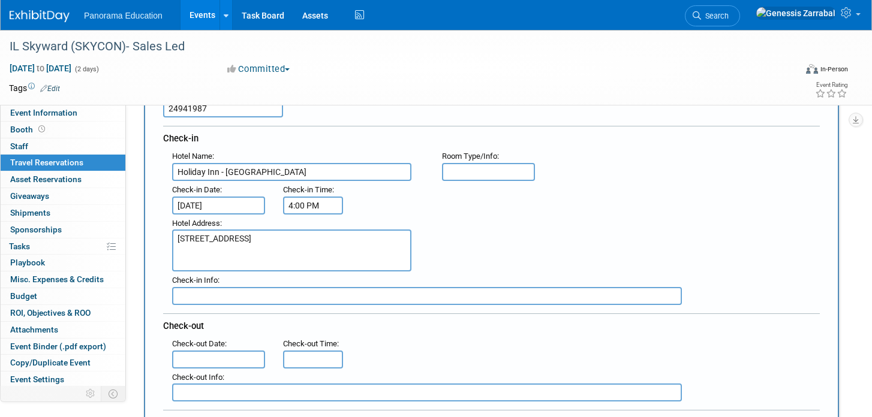
scroll to position [115, 0]
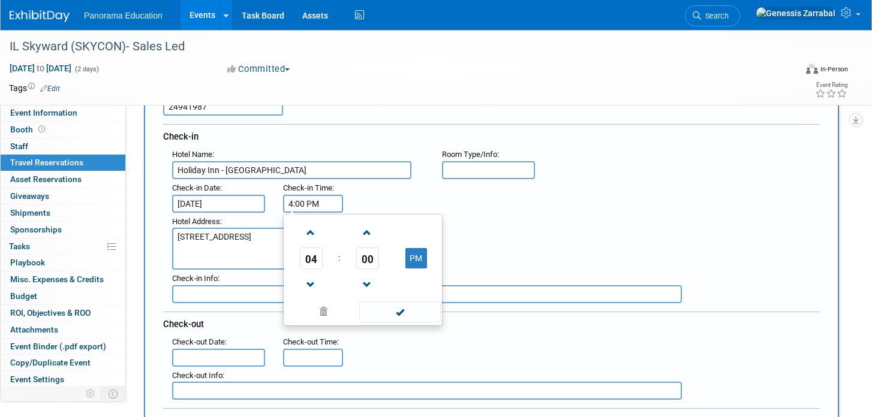
click at [302, 208] on input "4:00 PM" at bounding box center [313, 204] width 60 height 18
click at [315, 280] on span at bounding box center [310, 285] width 21 height 21
type input "3:00 PM"
click at [372, 305] on span at bounding box center [399, 312] width 81 height 21
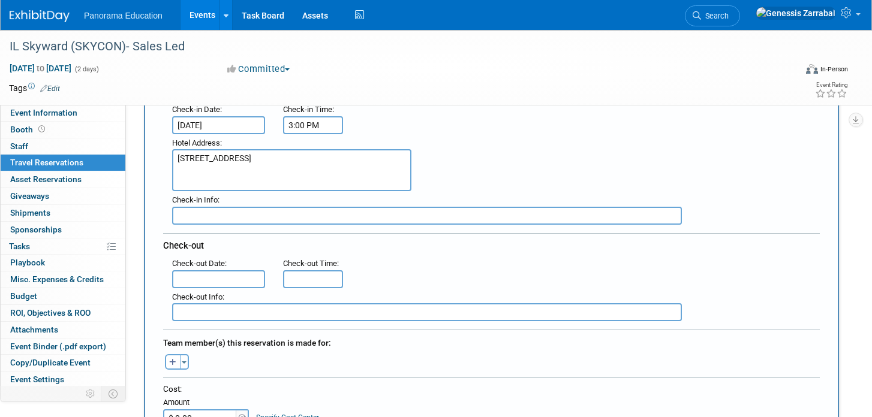
scroll to position [196, 0]
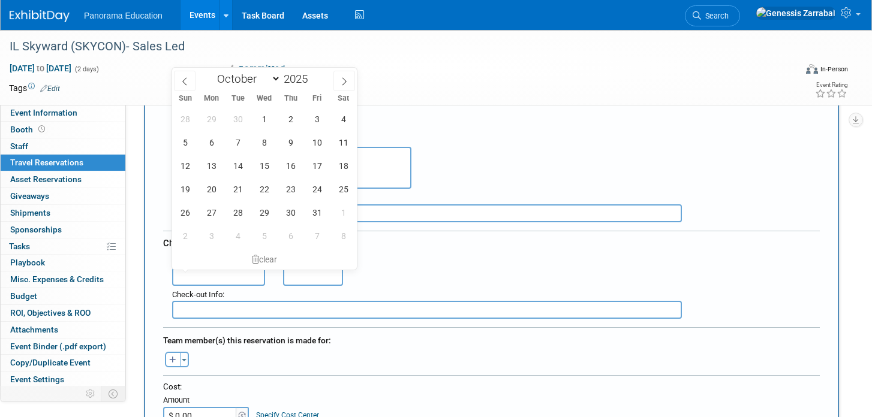
click at [200, 279] on input "text" at bounding box center [218, 277] width 93 height 18
click at [292, 211] on span "30" at bounding box center [290, 212] width 23 height 23
type input "[DATE]"
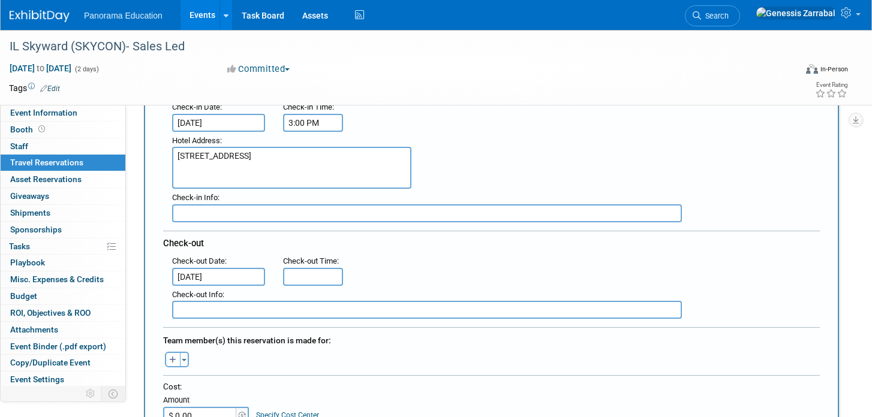
type input "11:00 AM"
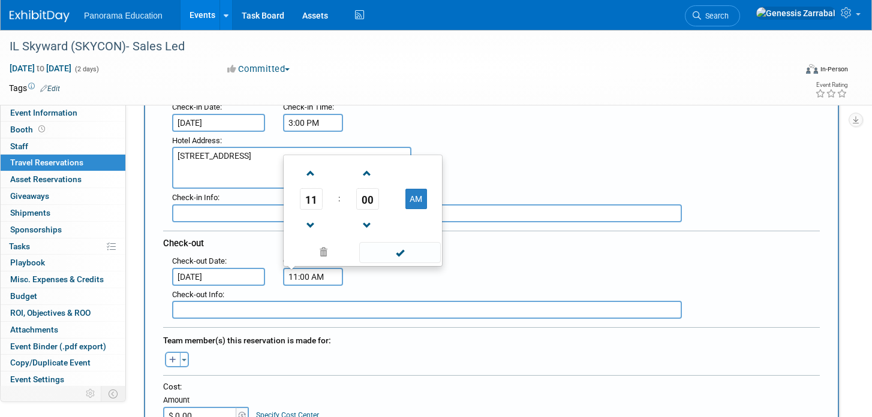
click at [305, 276] on input "11:00 AM" at bounding box center [313, 277] width 60 height 18
click at [399, 247] on span at bounding box center [399, 252] width 81 height 21
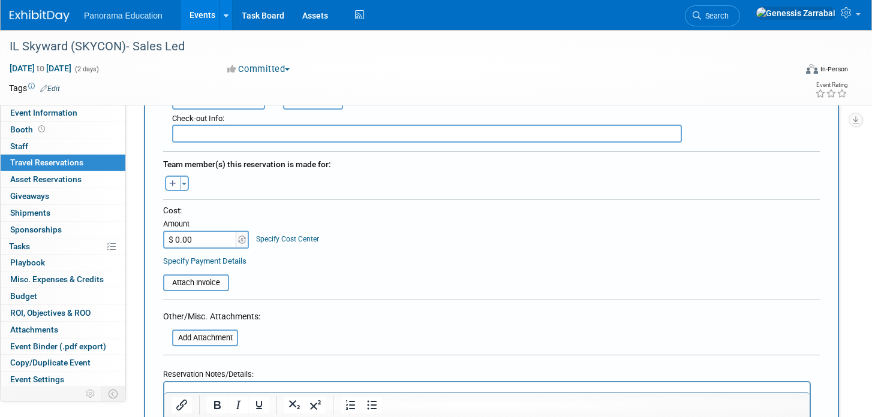
scroll to position [383, 0]
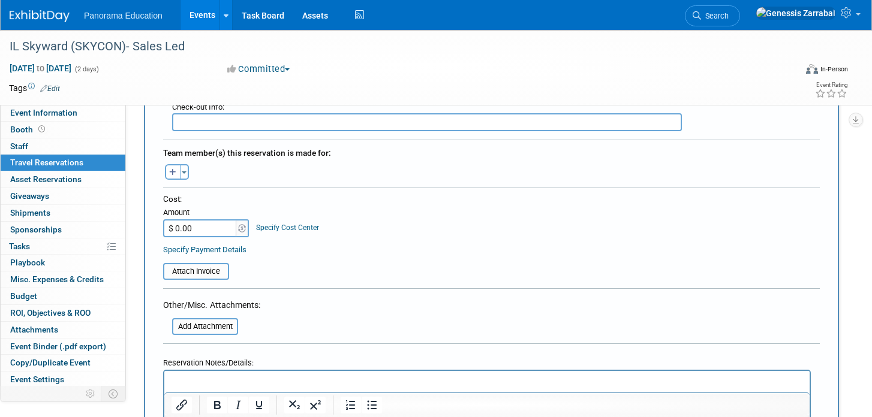
click at [206, 225] on input "$ 0.00" at bounding box center [200, 229] width 75 height 18
type input "$ 568.39"
click at [374, 294] on div at bounding box center [491, 292] width 657 height 9
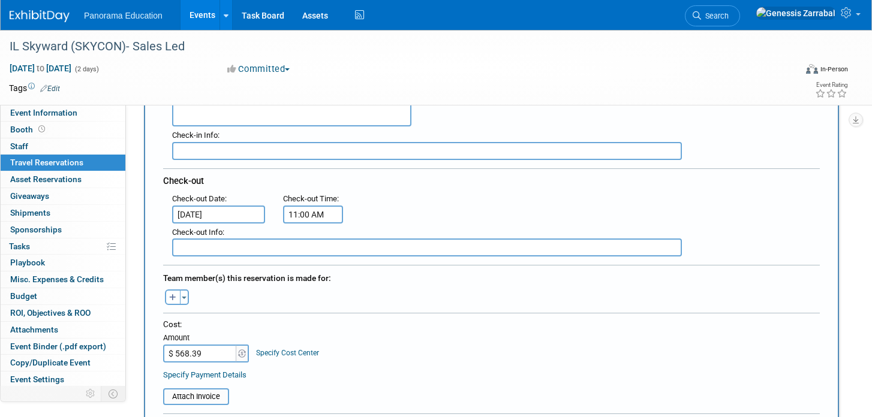
scroll to position [0, 0]
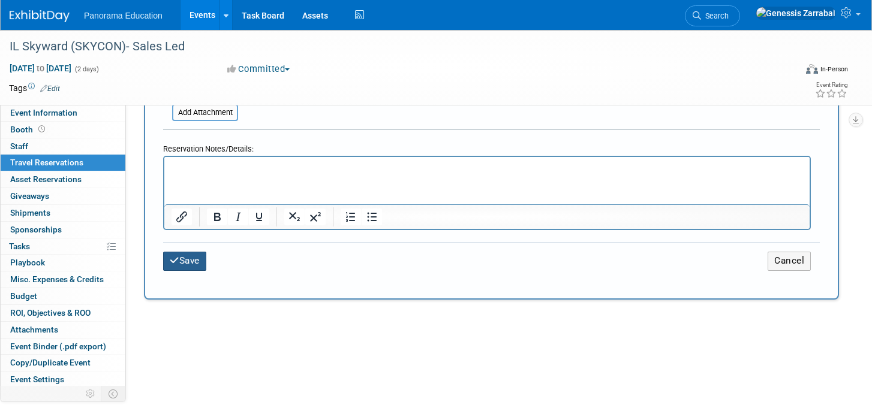
click at [193, 263] on button "Save" at bounding box center [184, 261] width 43 height 19
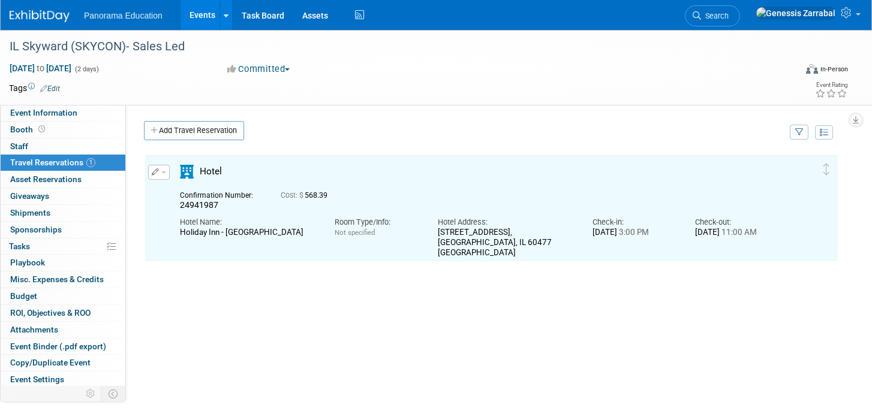
click at [163, 173] on span "button" at bounding box center [163, 173] width 5 height 2
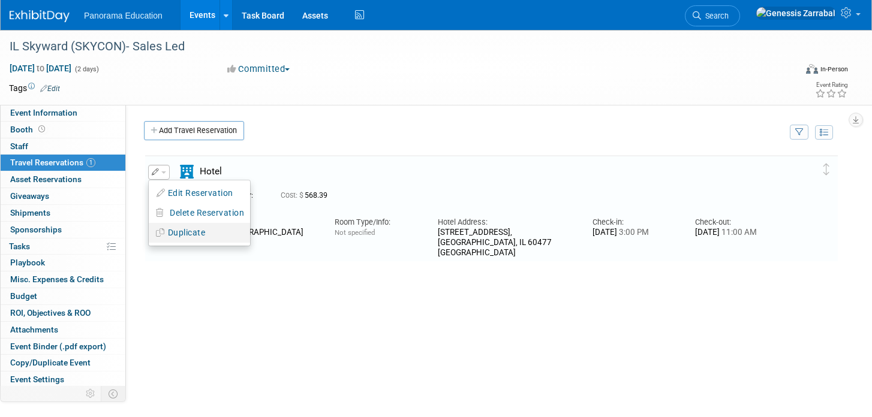
click at [182, 235] on button "Duplicate" at bounding box center [199, 232] width 101 height 17
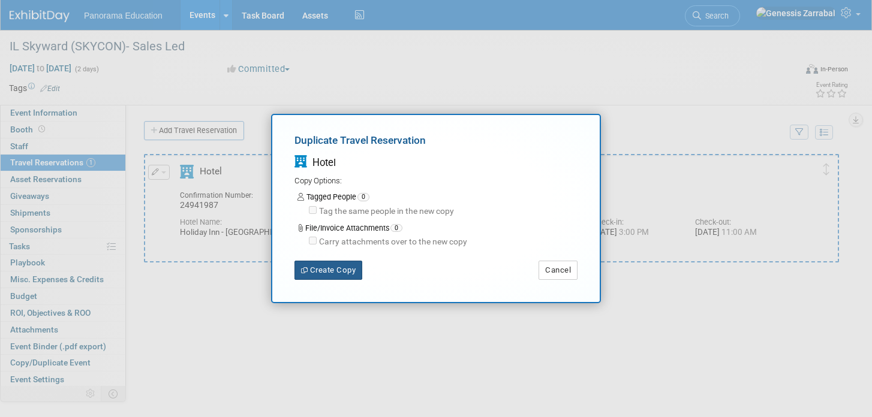
click at [341, 266] on button "Create Copy" at bounding box center [328, 270] width 68 height 19
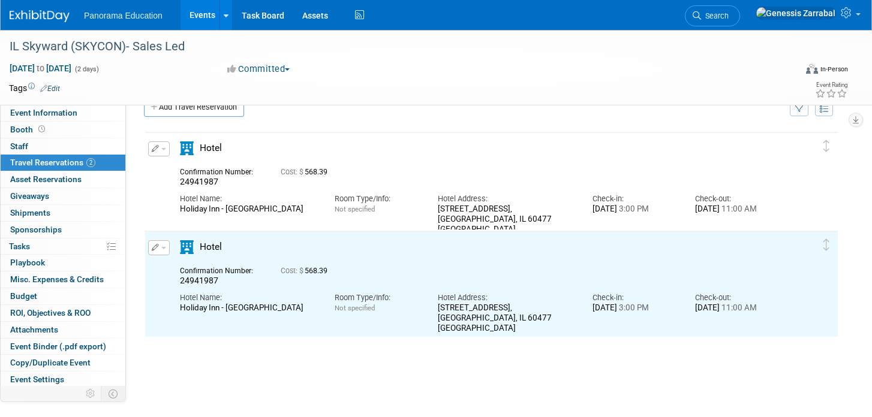
click at [162, 149] on span "button" at bounding box center [163, 149] width 5 height 2
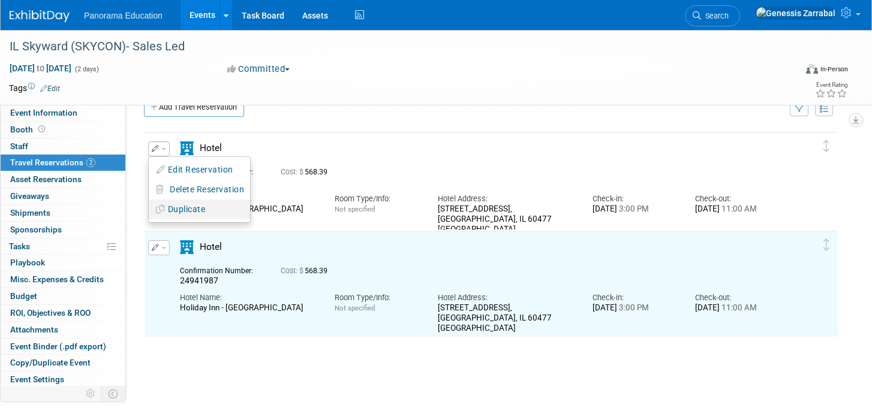
click at [190, 218] on li "Duplicate" at bounding box center [199, 210] width 101 height 20
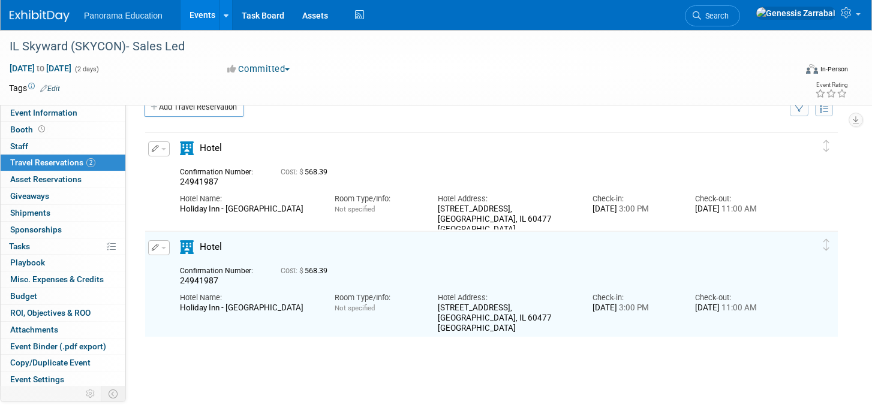
click at [161, 151] on button "button" at bounding box center [159, 149] width 22 height 15
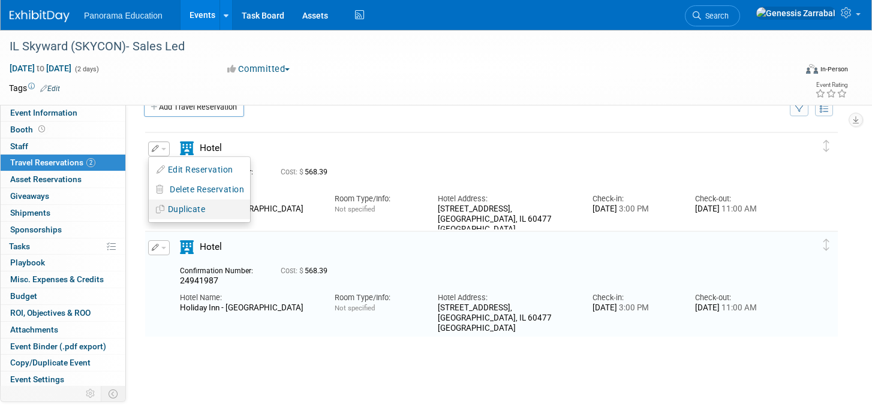
click at [186, 214] on button "Duplicate" at bounding box center [199, 209] width 101 height 17
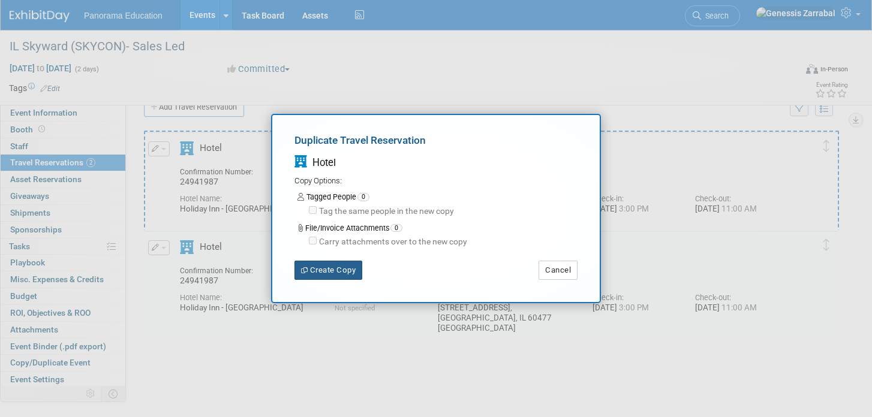
click at [317, 264] on button "Create Copy" at bounding box center [328, 270] width 68 height 19
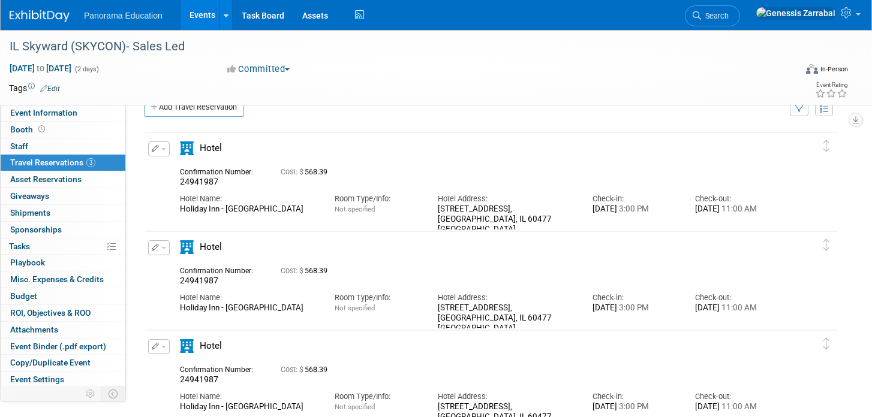
click at [161, 243] on button "button" at bounding box center [159, 247] width 22 height 15
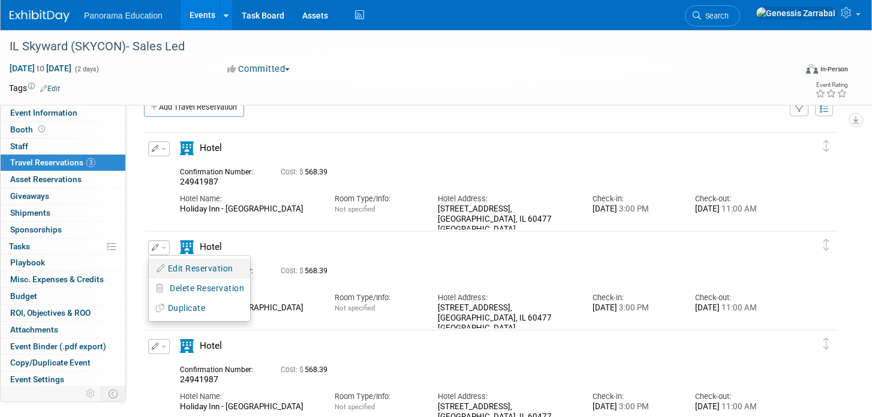
click at [189, 264] on button "Edit Reservation" at bounding box center [199, 268] width 101 height 17
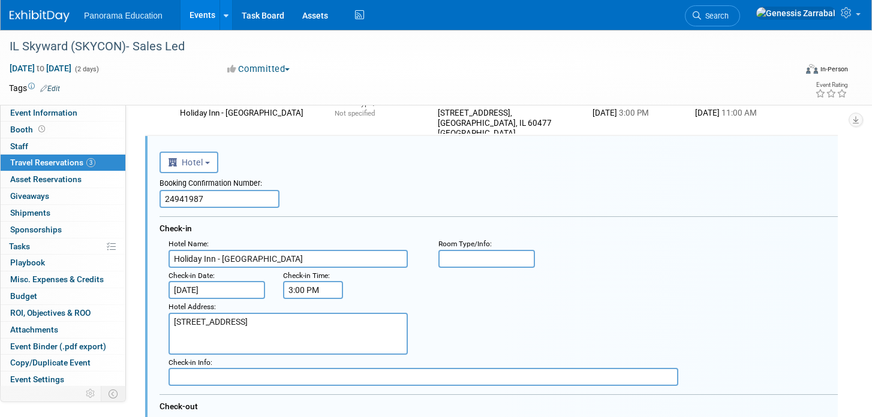
click at [186, 201] on input "24941987" at bounding box center [220, 199] width 120 height 18
paste input "61878195"
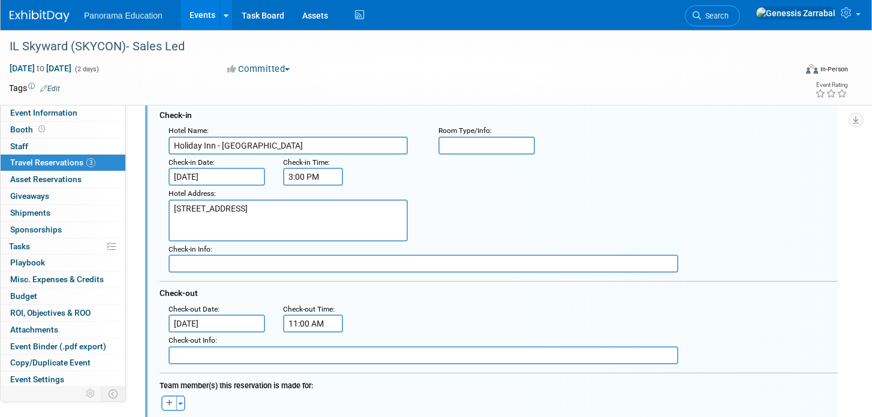
scroll to position [259, 0]
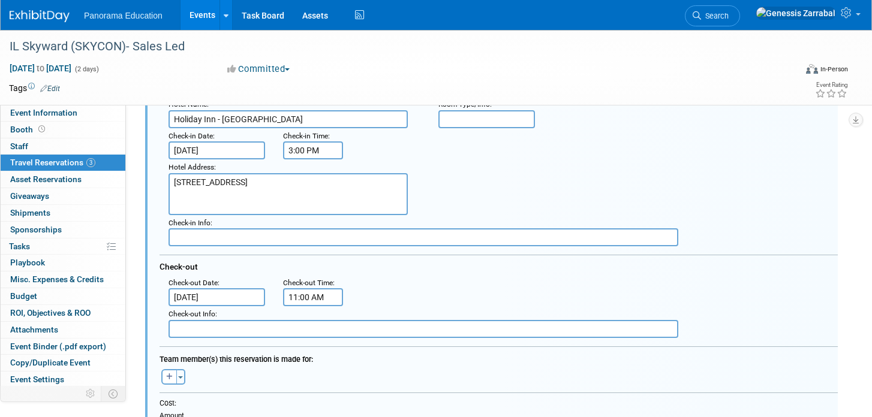
type input "61878195"
click at [186, 201] on textarea "[STREET_ADDRESS]" at bounding box center [288, 194] width 239 height 42
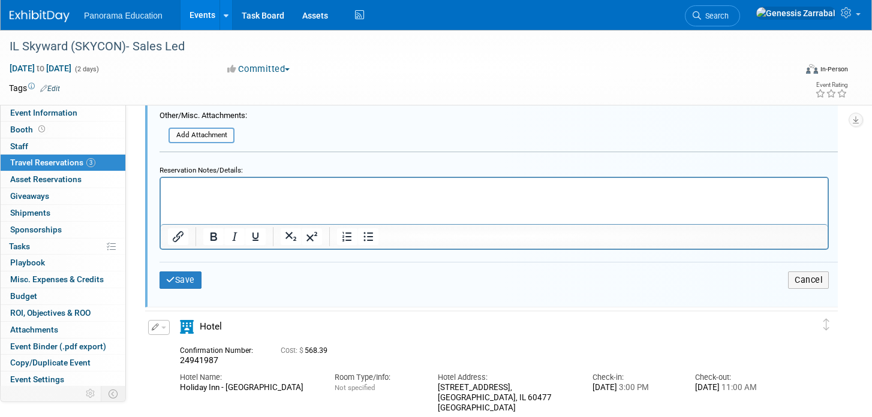
scroll to position [648, 0]
click at [199, 273] on button "Save" at bounding box center [181, 279] width 42 height 17
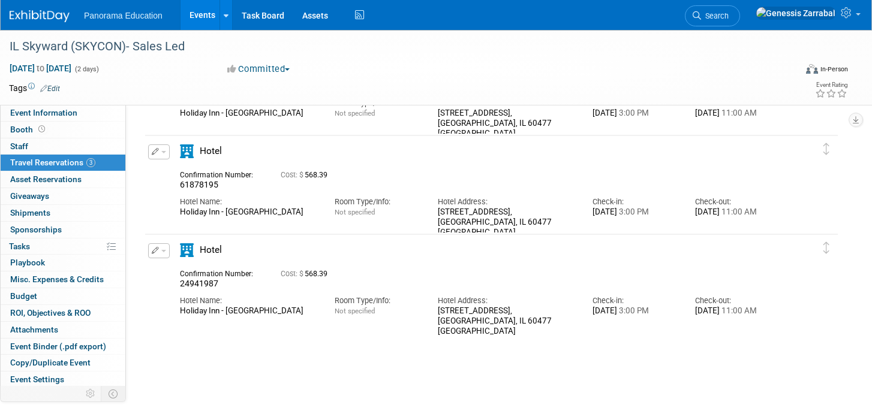
scroll to position [0, 0]
click at [166, 254] on button "button" at bounding box center [159, 250] width 22 height 15
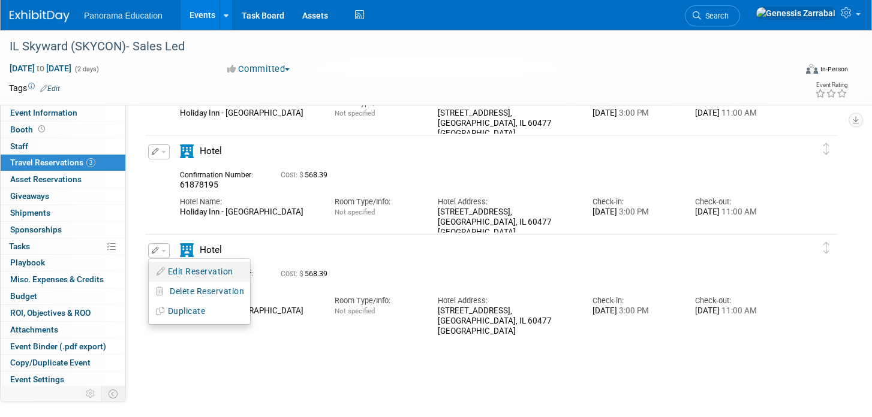
click at [181, 267] on button "Edit Reservation" at bounding box center [199, 271] width 101 height 17
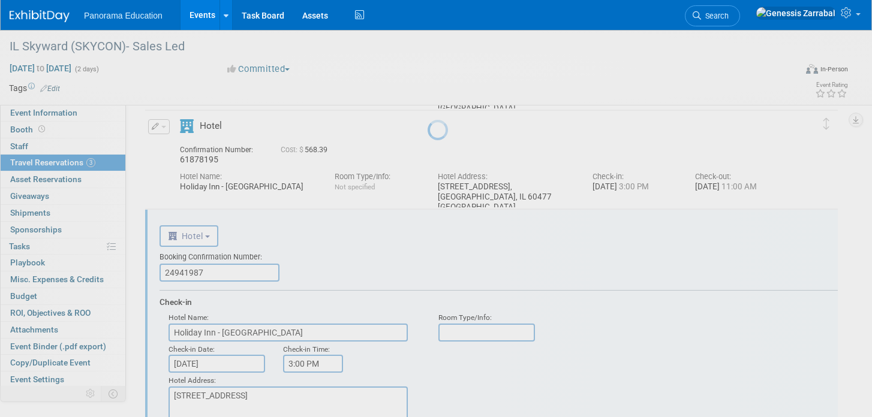
scroll to position [218, 0]
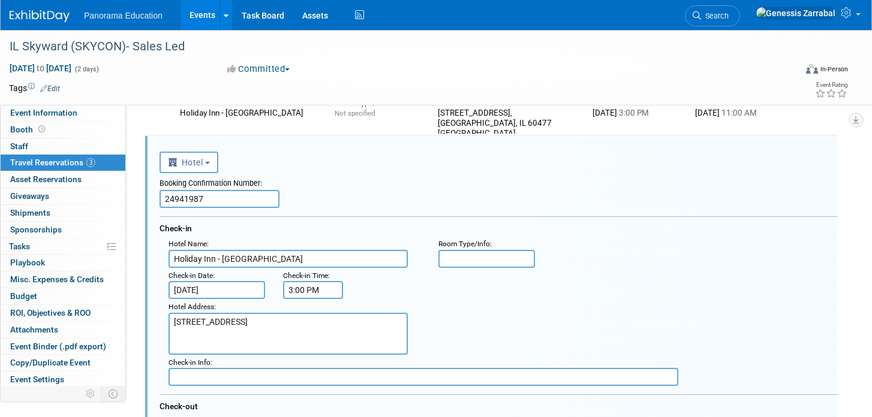
click at [182, 201] on input "24941987" at bounding box center [220, 199] width 120 height 18
paste input "67292342"
type input "67292342"
click at [398, 180] on div "Booking Confirmation Number:" at bounding box center [499, 181] width 678 height 17
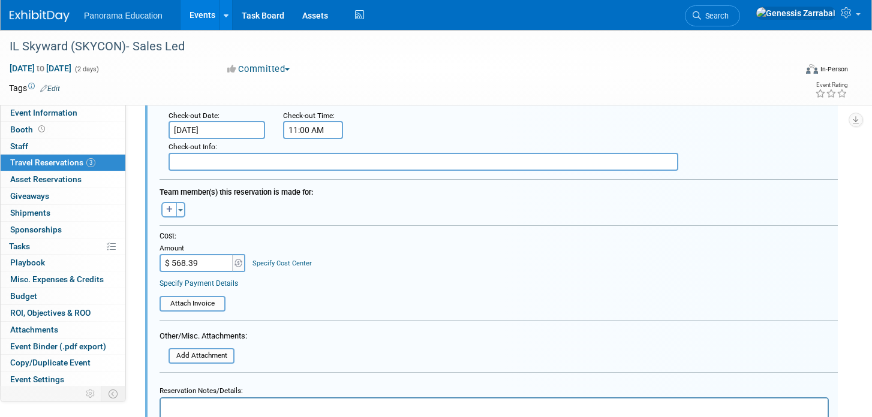
scroll to position [769, 0]
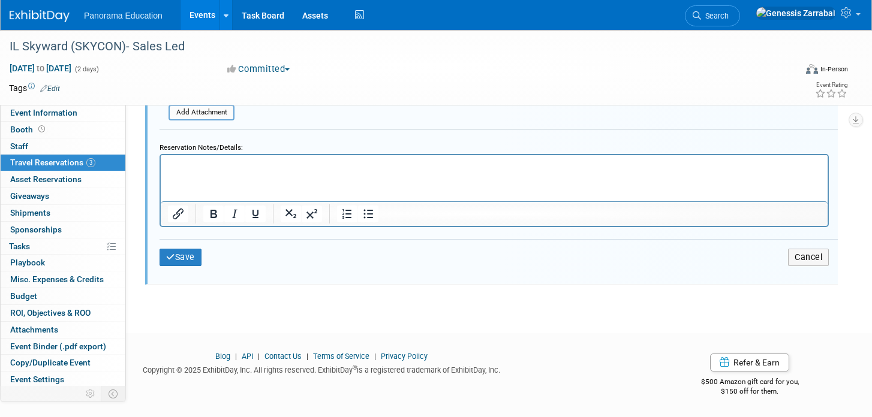
click at [167, 269] on div "Save Cancel" at bounding box center [499, 257] width 678 height 36
click at [167, 265] on button "Save" at bounding box center [181, 257] width 42 height 17
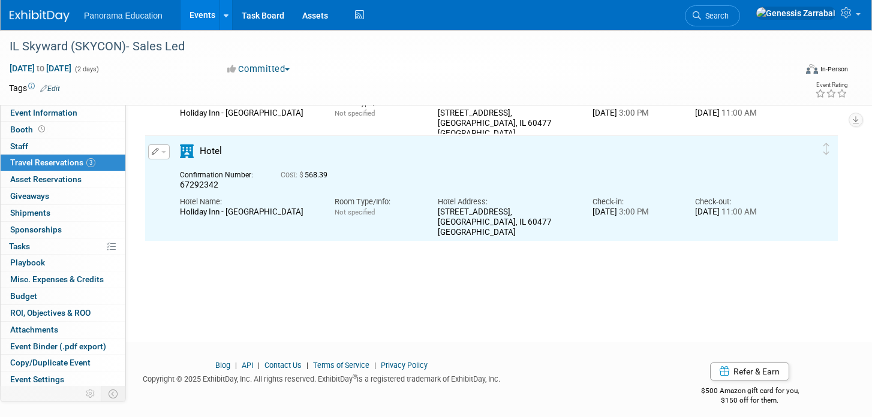
scroll to position [0, 0]
